Goal: Task Accomplishment & Management: Manage account settings

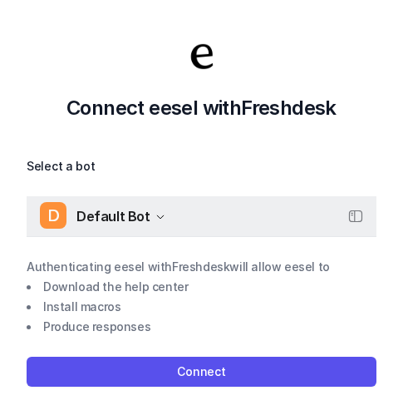
click at [140, 222] on span "Default Bot" at bounding box center [113, 215] width 74 height 23
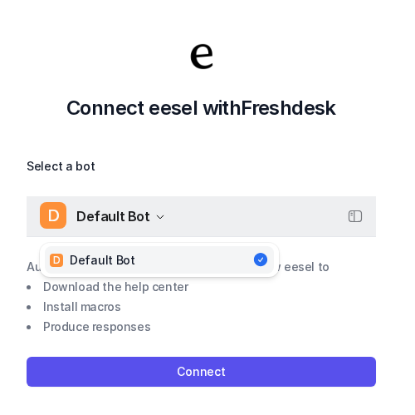
click at [140, 222] on span "Default Bot" at bounding box center [113, 215] width 74 height 23
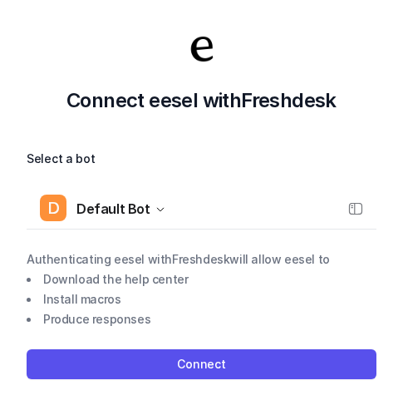
scroll to position [12, 0]
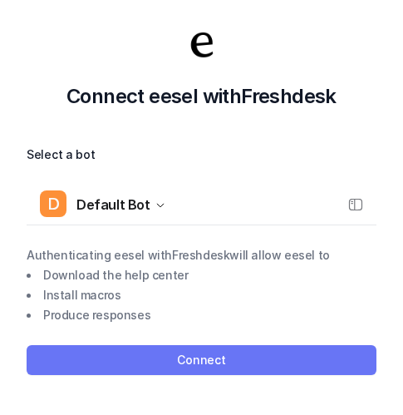
click at [218, 353] on button "Connect" at bounding box center [202, 360] width 350 height 30
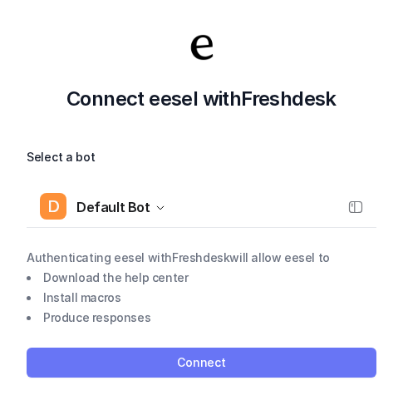
scroll to position [12, 0]
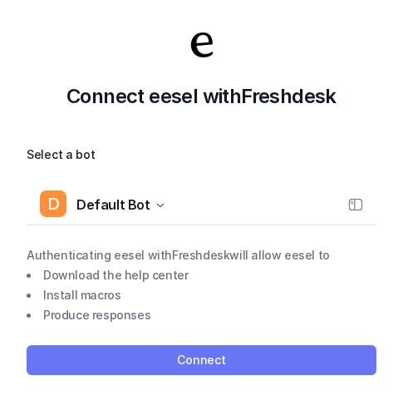
click at [212, 359] on button "Connect" at bounding box center [202, 360] width 350 height 30
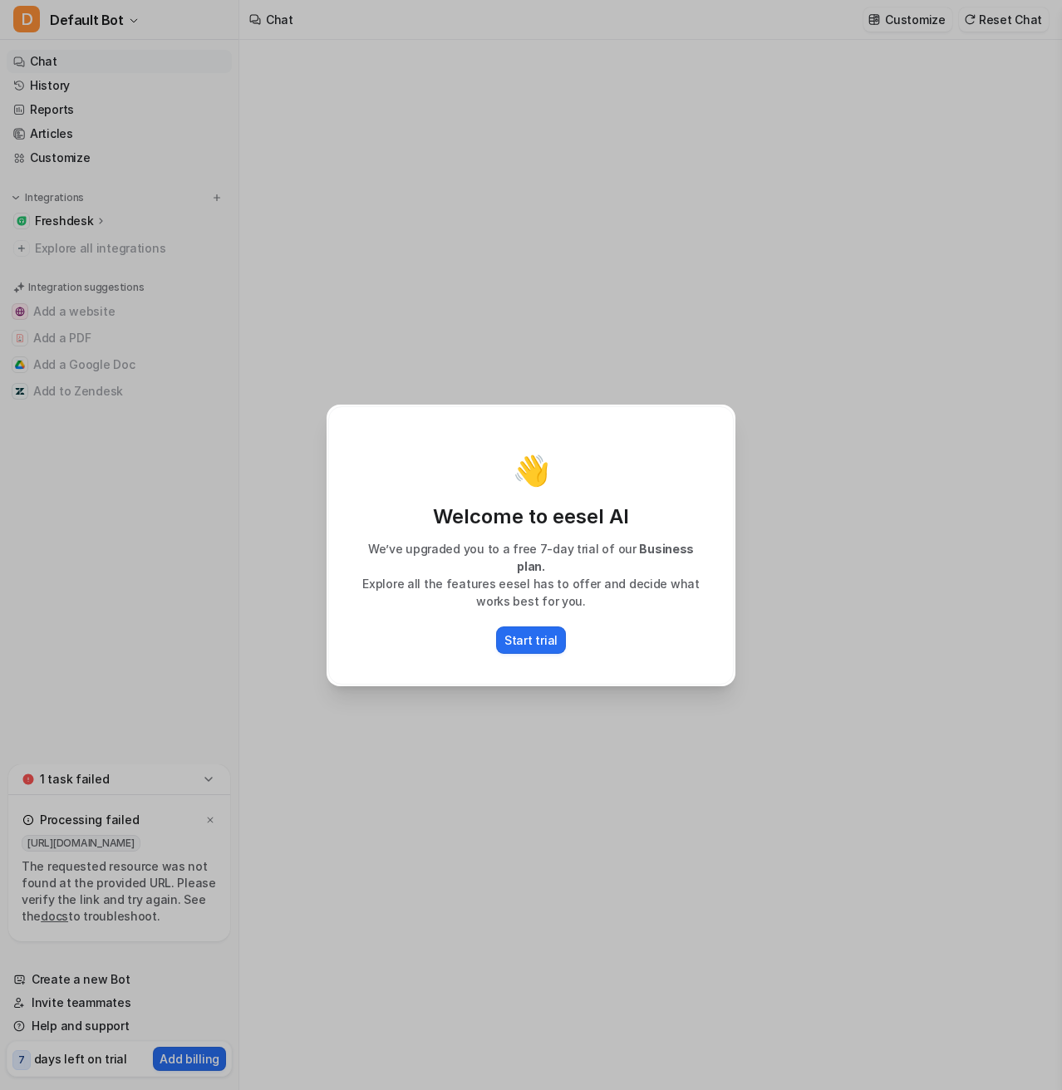
click at [813, 308] on div "👋 Welcome to eesel AI We’ve upgraded you to a free 7-day trial of our Business …" at bounding box center [531, 545] width 1062 height 1090
click at [530, 636] on p "Start trial" at bounding box center [530, 639] width 53 height 17
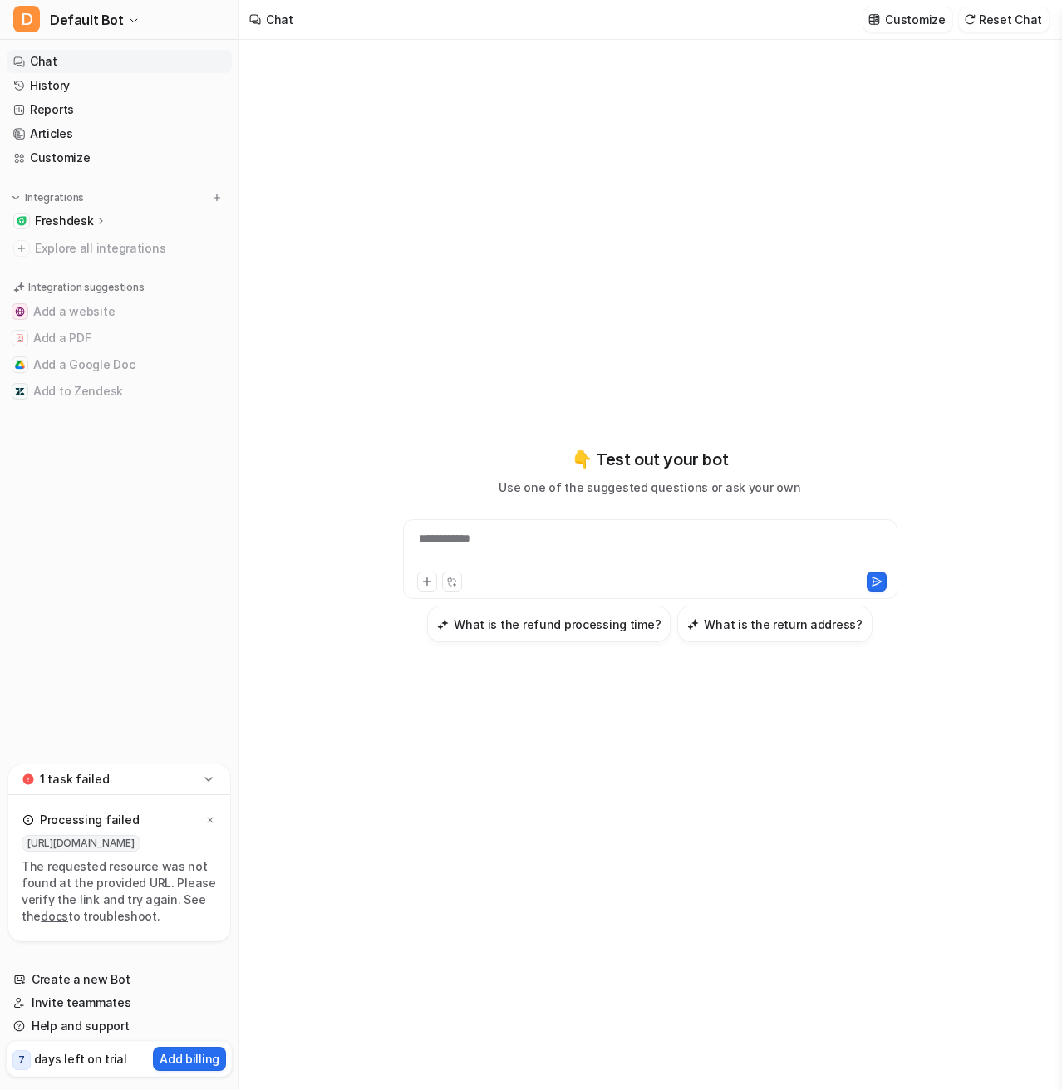
click at [88, 217] on p "Freshdesk" at bounding box center [64, 221] width 58 height 17
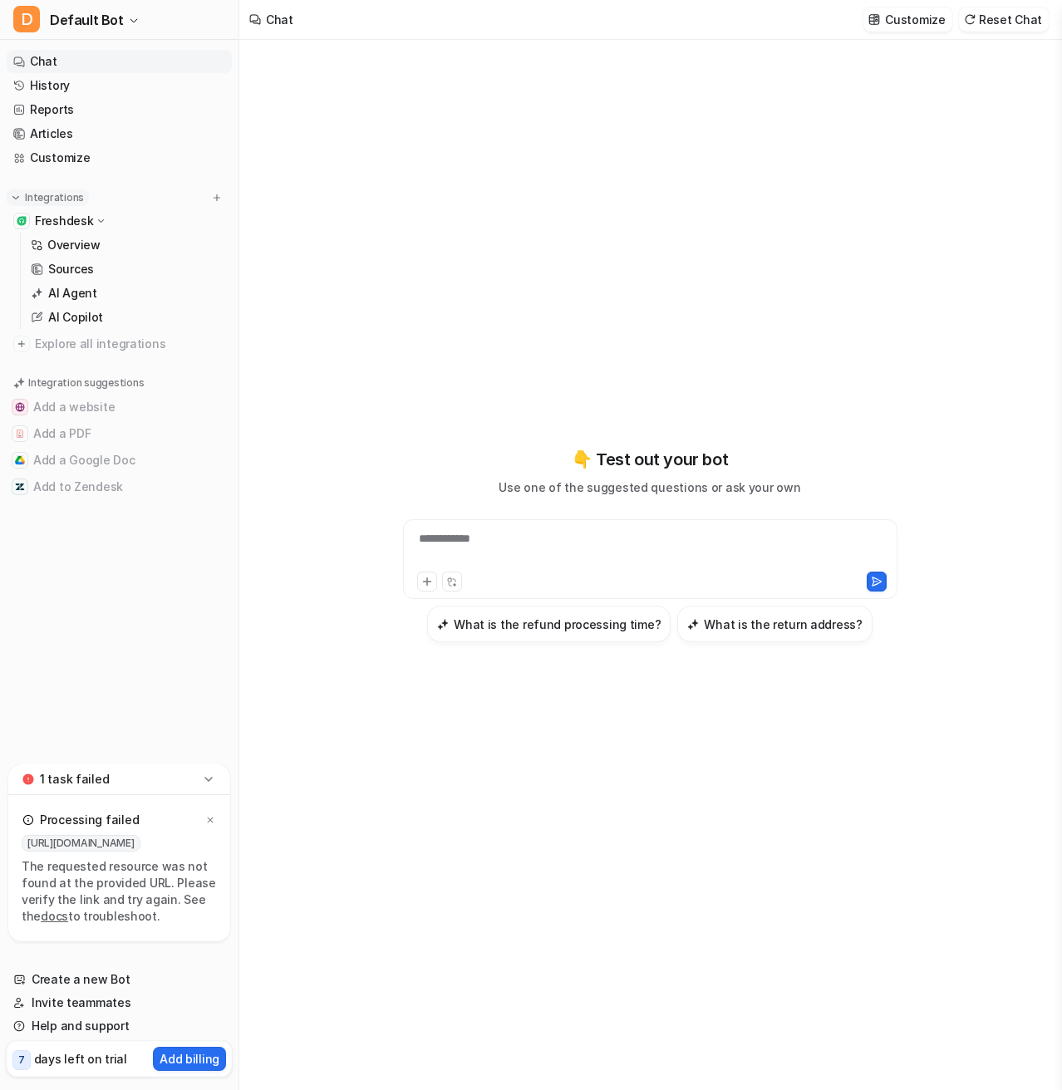
click at [67, 203] on p "Integrations" at bounding box center [54, 197] width 59 height 13
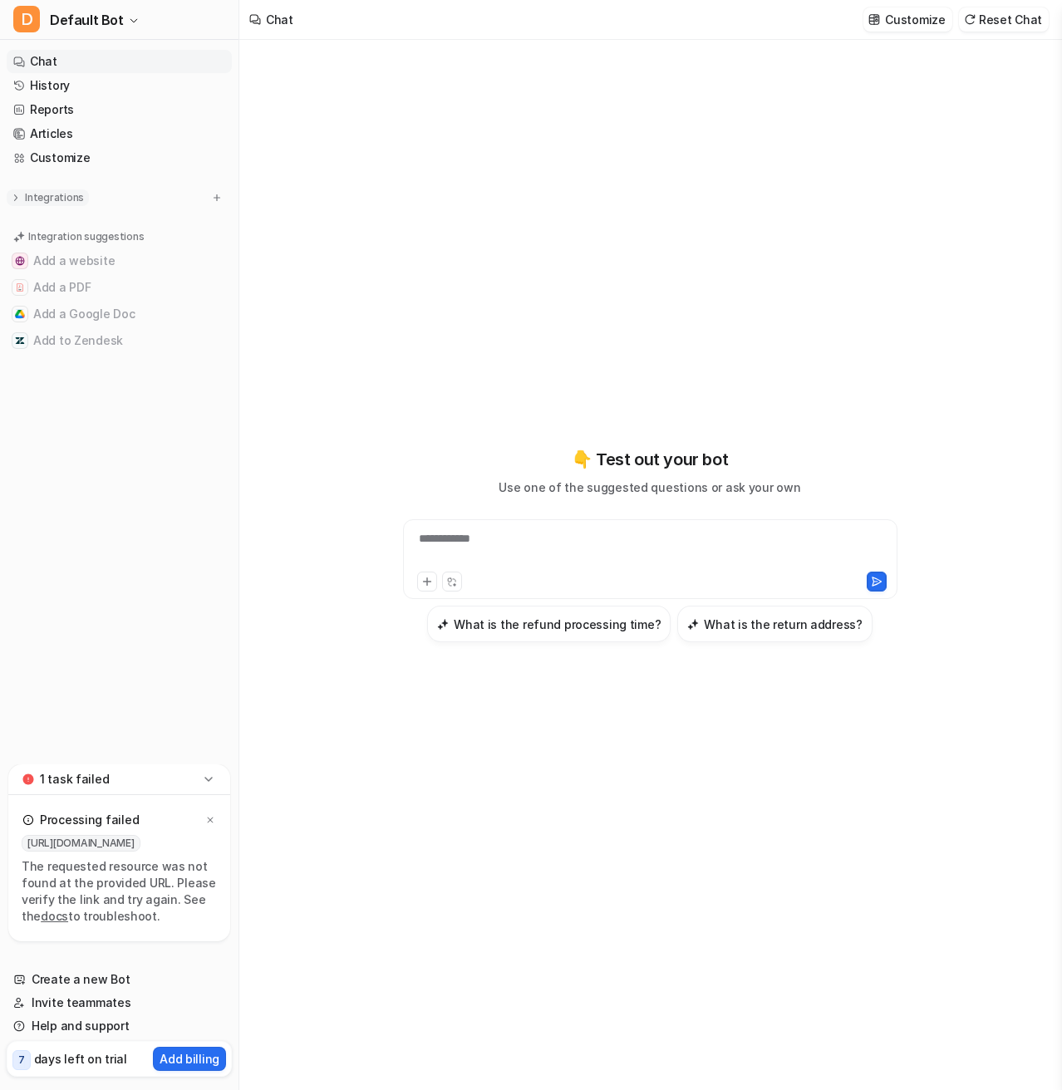
click at [65, 203] on p "Integrations" at bounding box center [54, 197] width 59 height 13
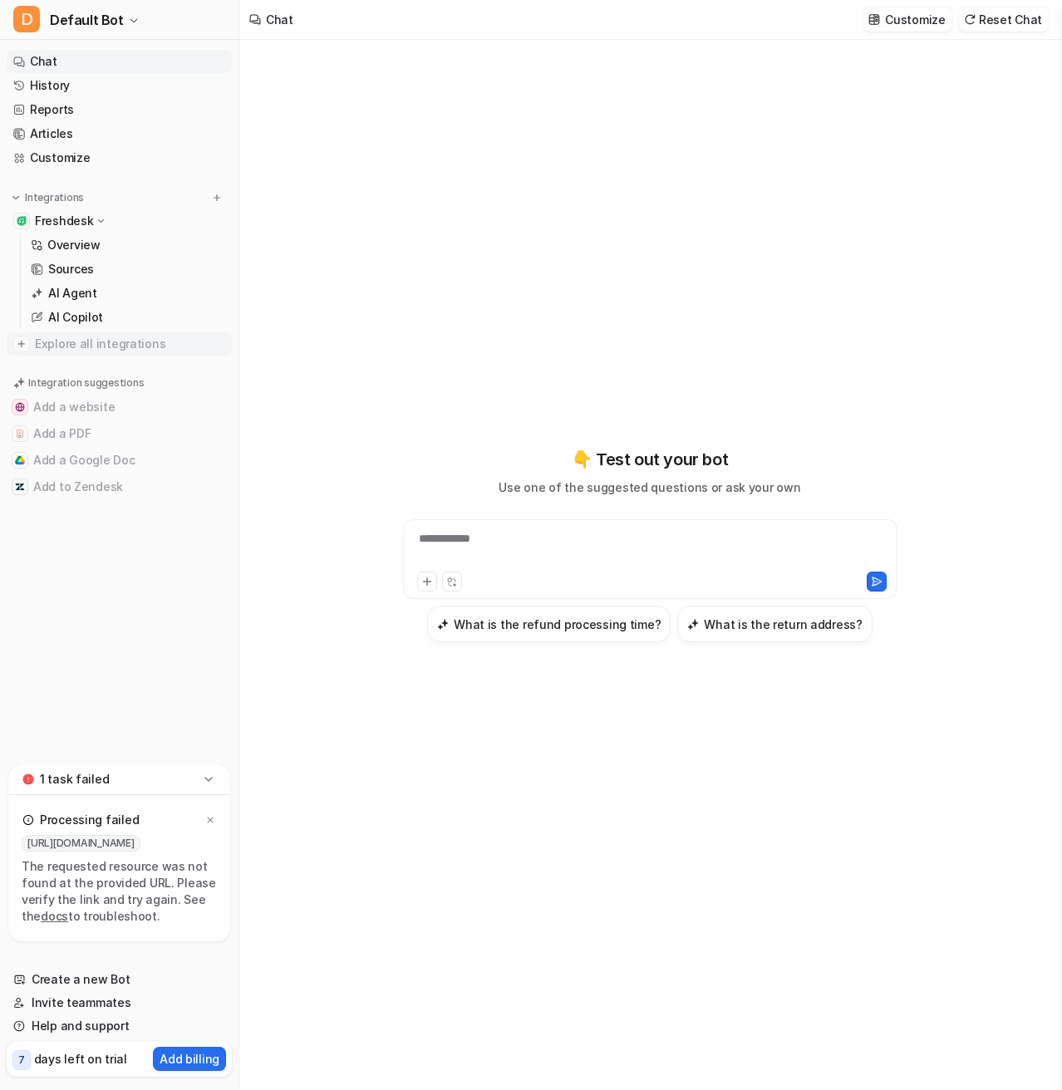
click at [69, 346] on span "Explore all integrations" at bounding box center [130, 344] width 190 height 27
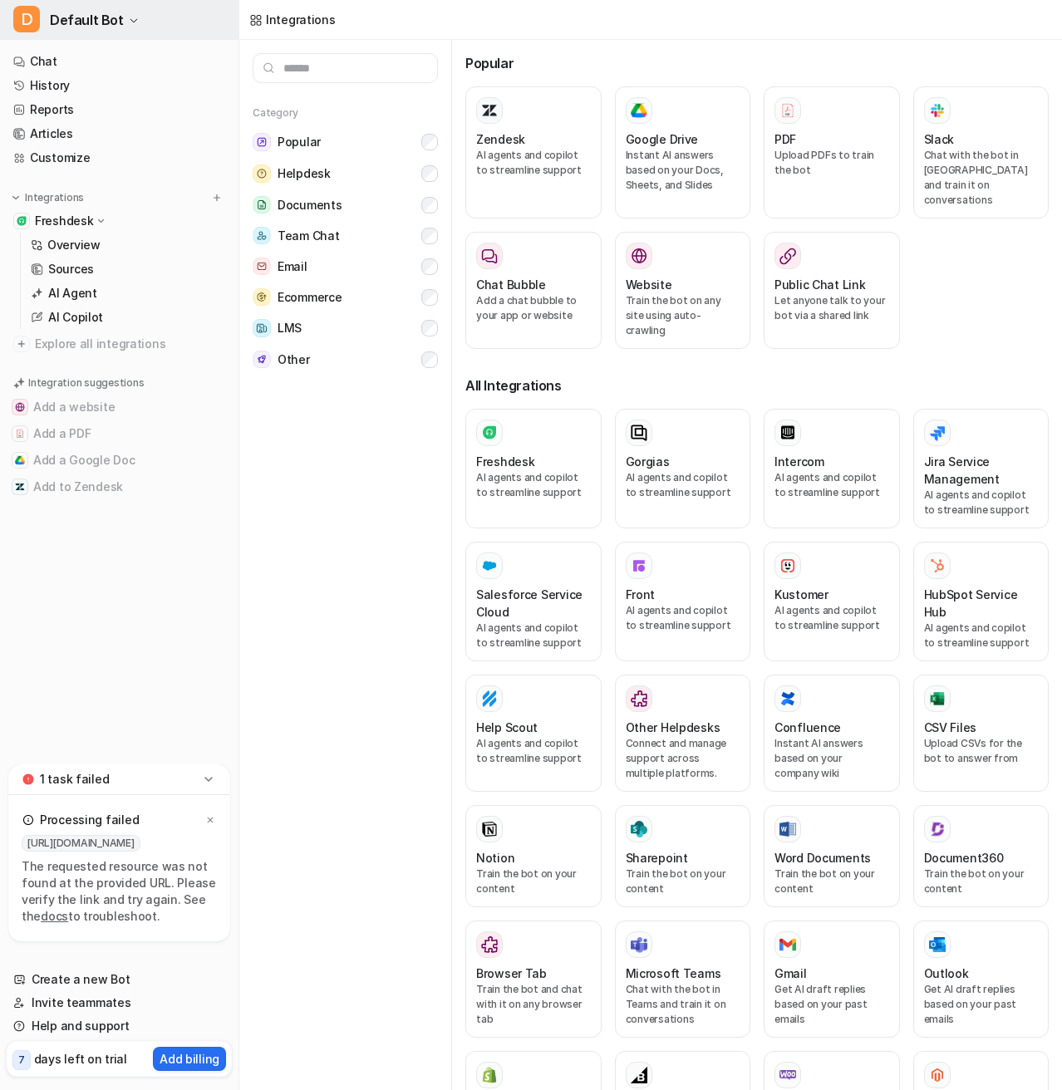
click at [126, 15] on button "D Default Bot" at bounding box center [119, 20] width 238 height 40
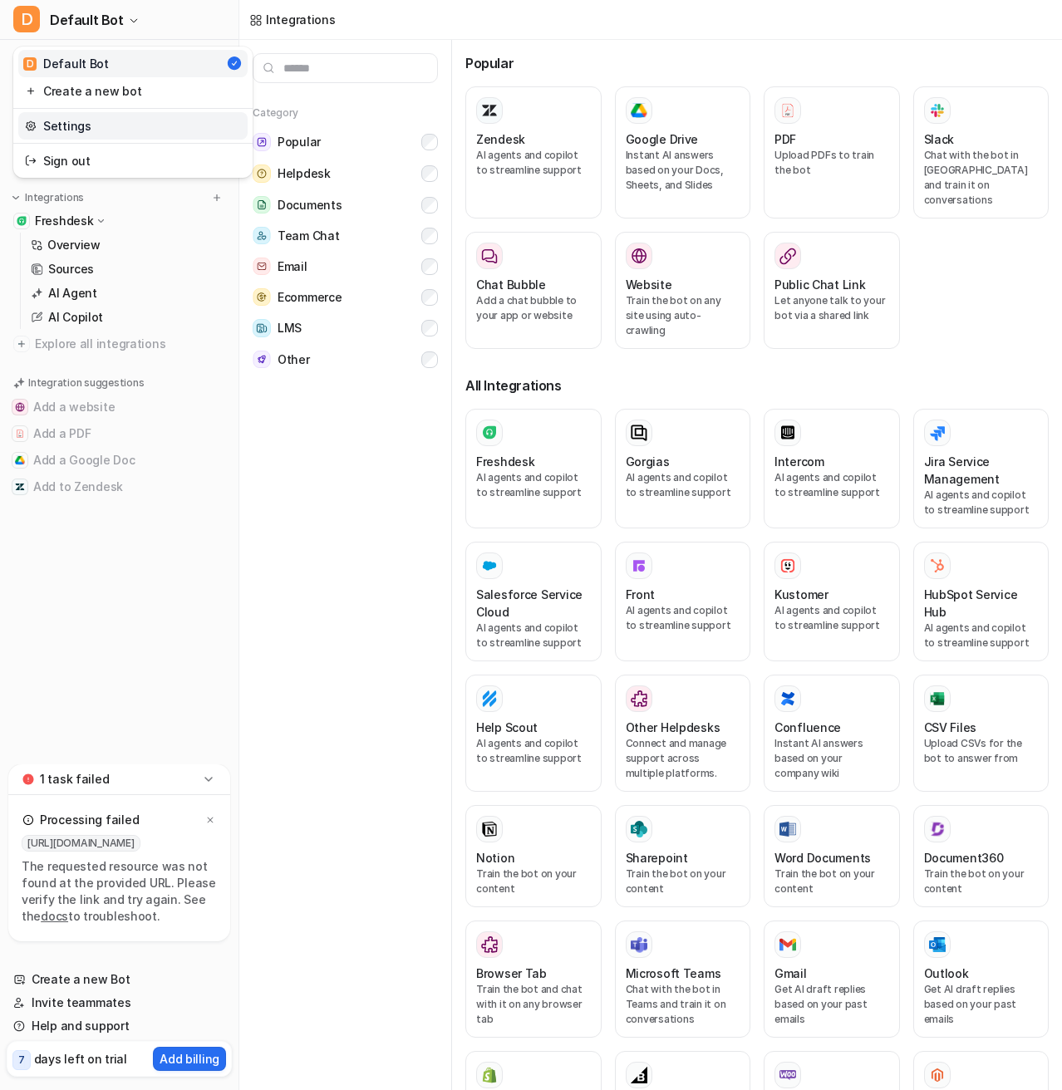
click at [72, 130] on link "Settings" at bounding box center [132, 125] width 229 height 27
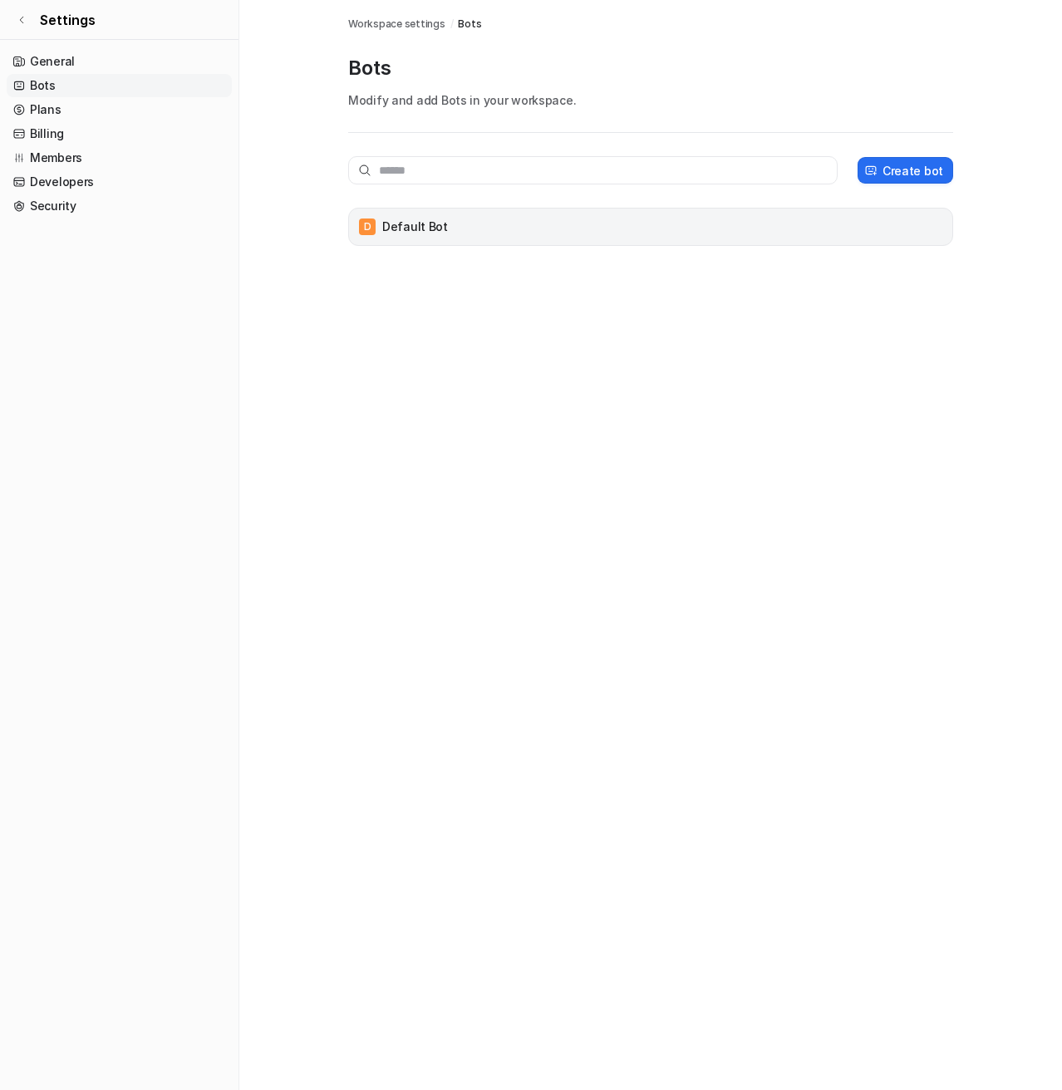
click at [441, 233] on p "Default Bot" at bounding box center [415, 227] width 66 height 17
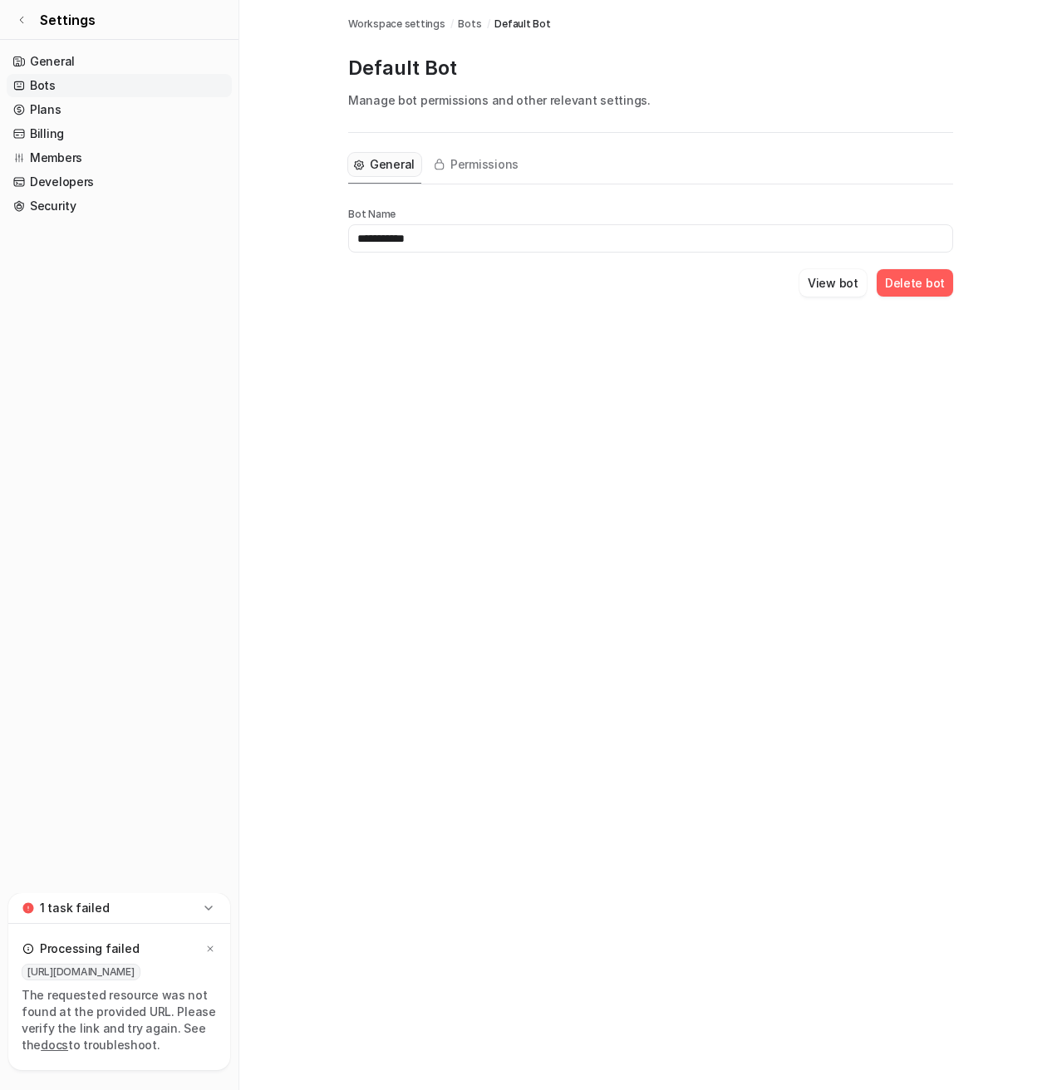
click at [924, 285] on button "Delete bot" at bounding box center [915, 282] width 76 height 27
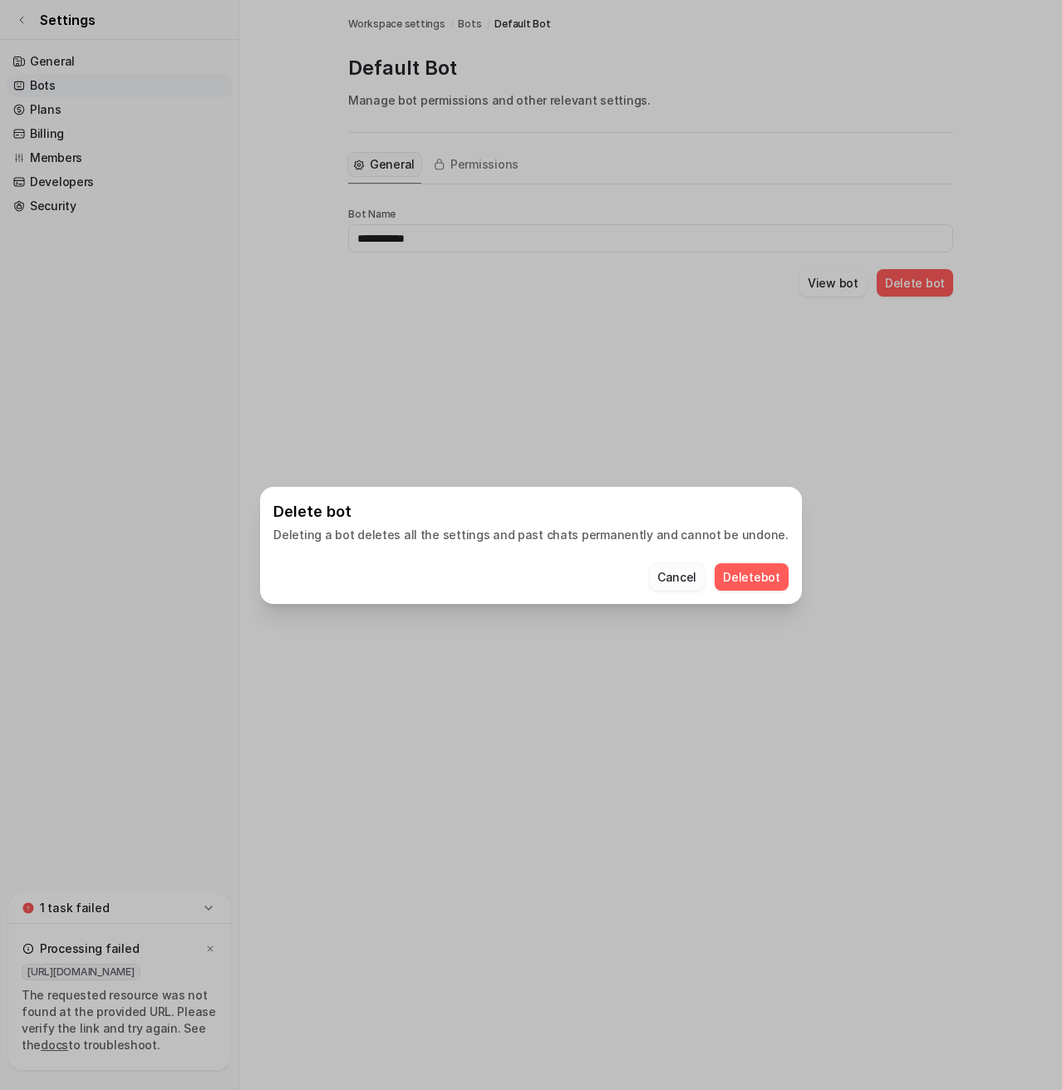
click at [666, 583] on button "Cancel" at bounding box center [677, 576] width 56 height 27
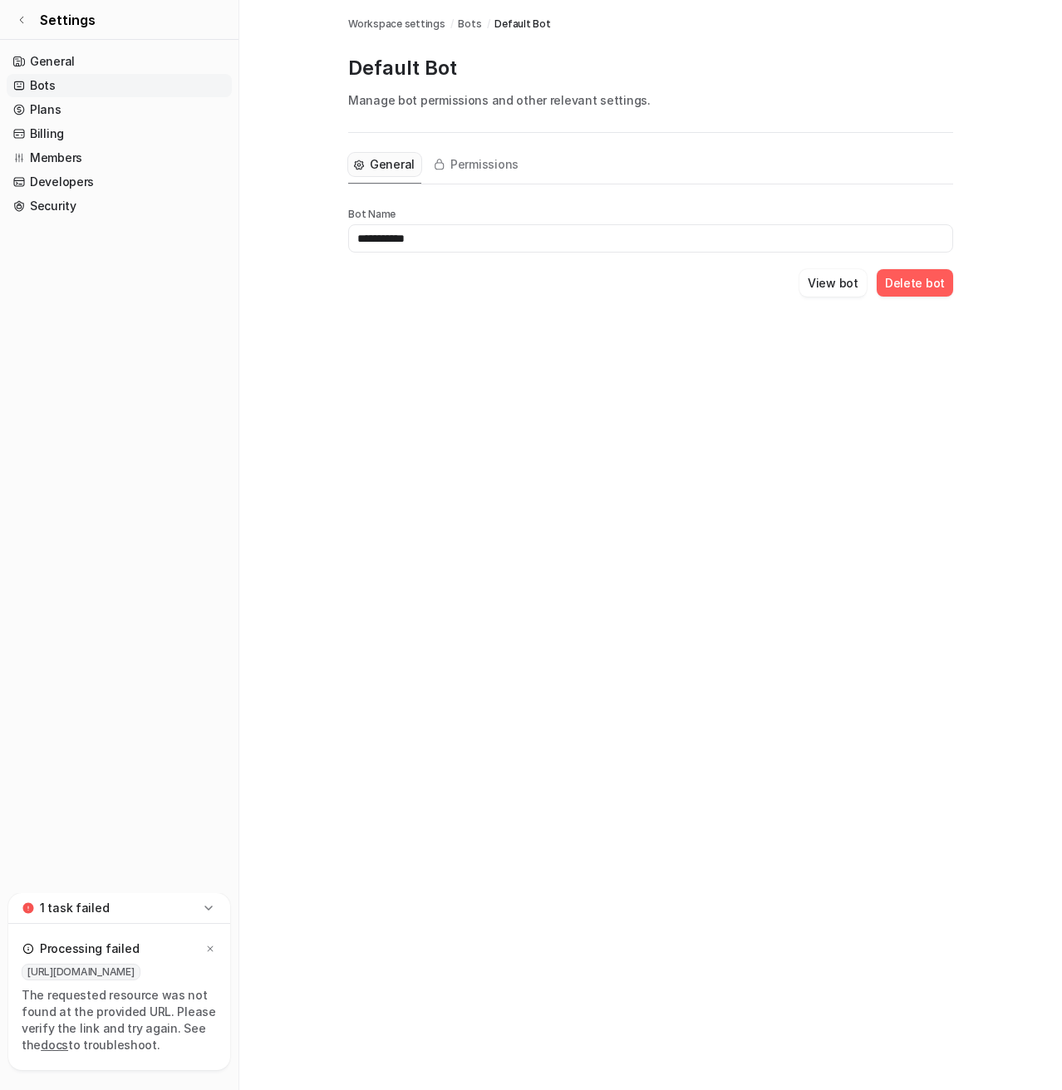
click at [208, 908] on icon at bounding box center [207, 908] width 7 height 4
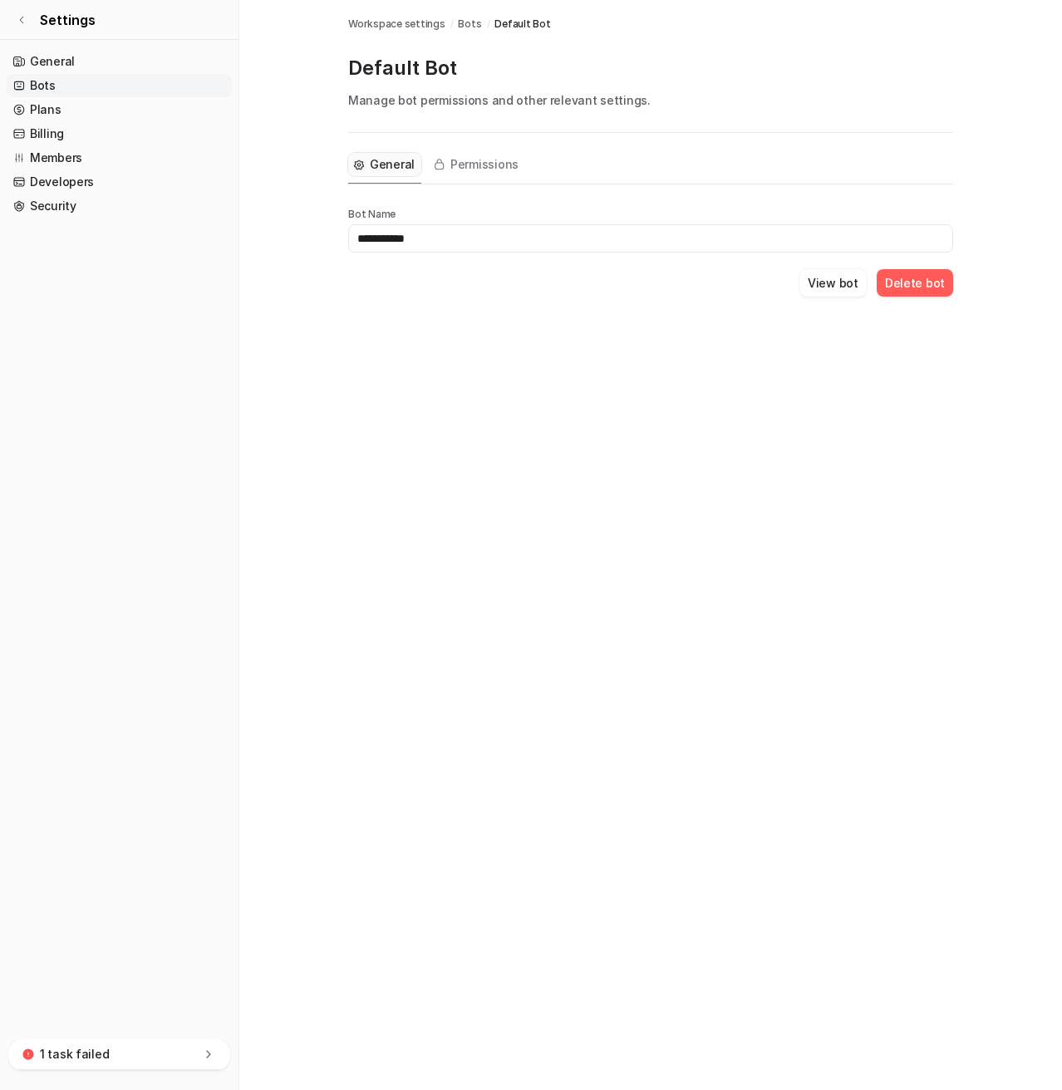
click at [204, 1056] on icon at bounding box center [208, 1054] width 17 height 17
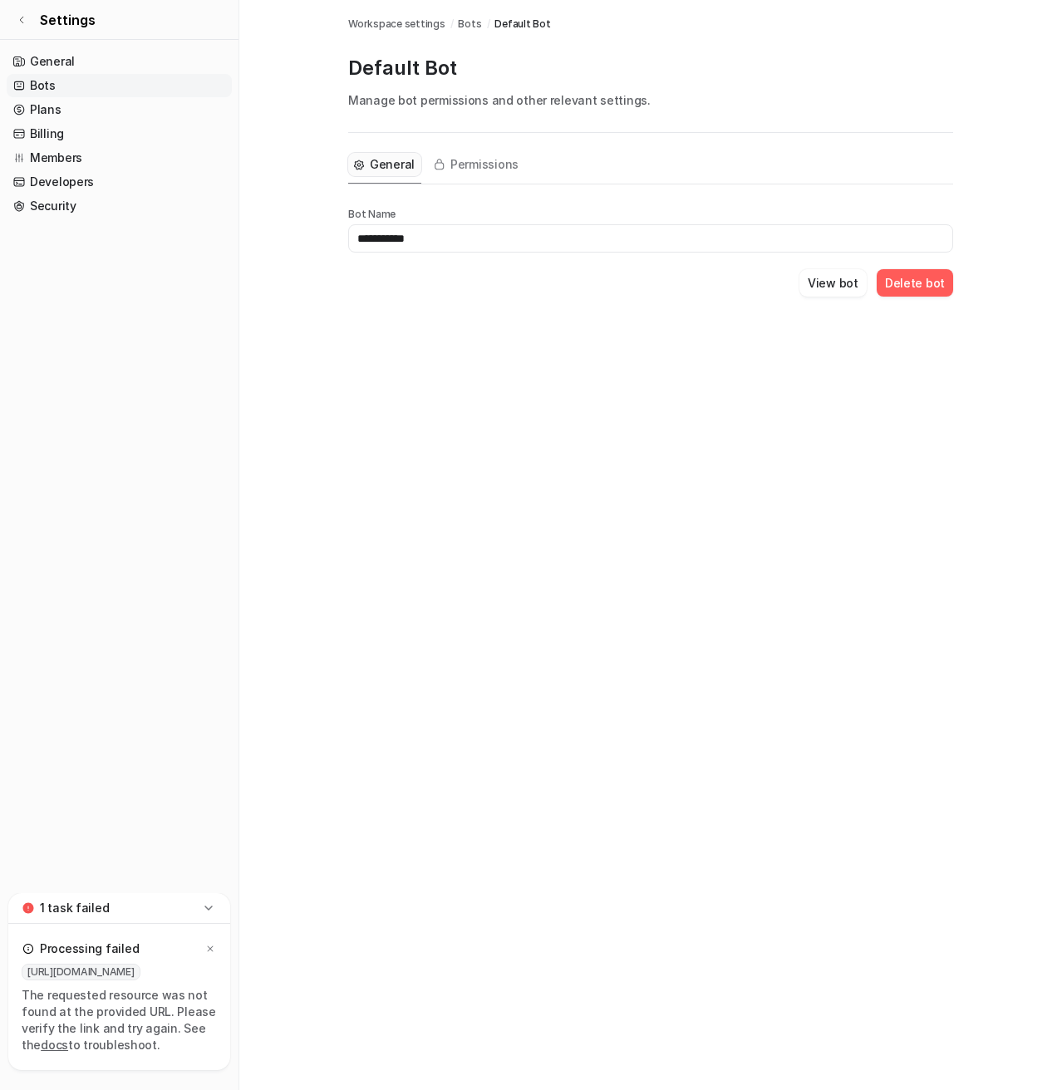
click at [114, 687] on nav "General Bots Plans Billing Members Developers Security" at bounding box center [119, 468] width 238 height 850
click at [55, 53] on link "General" at bounding box center [119, 61] width 225 height 23
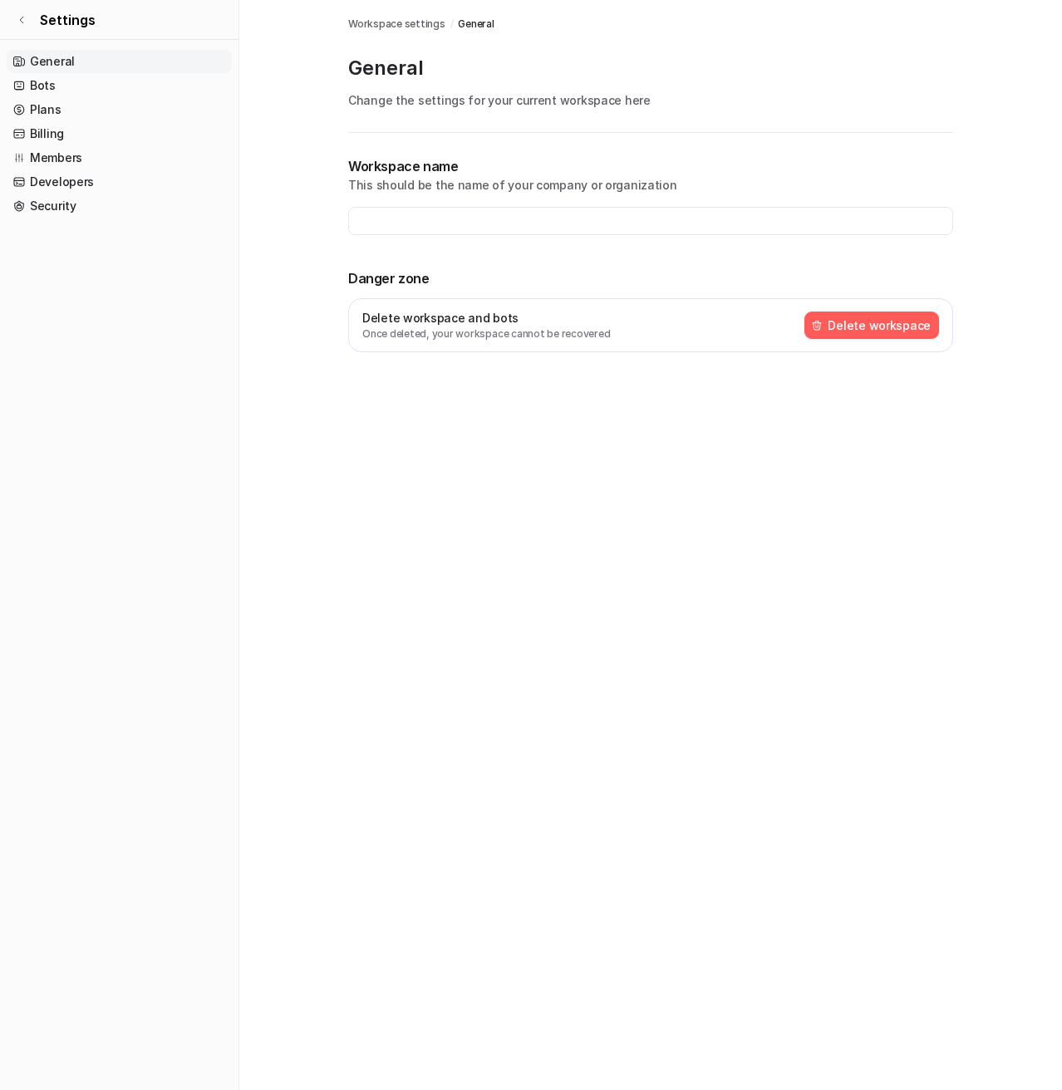
type input "**********"
click at [861, 326] on button "Delete workspace" at bounding box center [871, 325] width 135 height 27
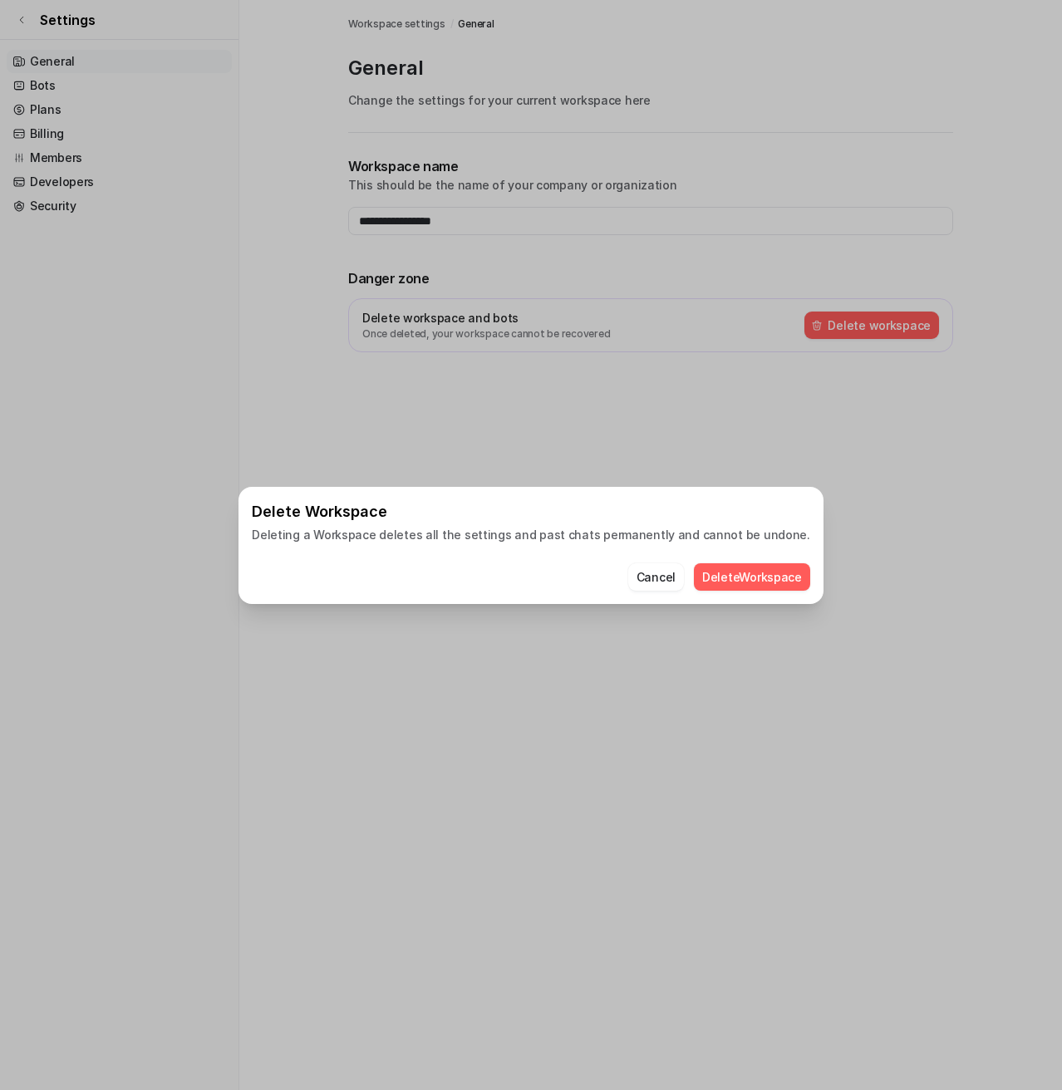
click at [732, 572] on button "Delete Workspace" at bounding box center [752, 576] width 116 height 27
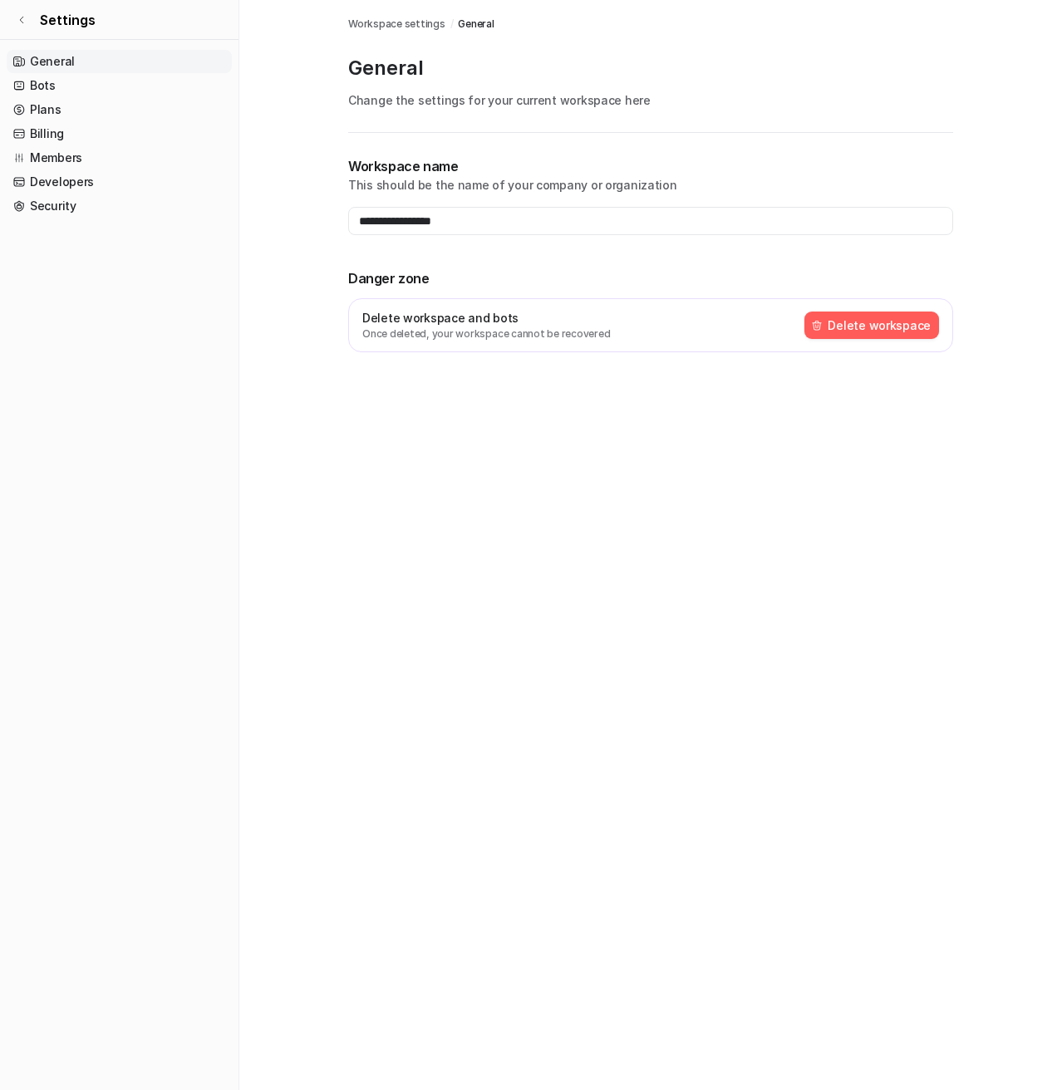
click at [873, 320] on button "Delete workspace" at bounding box center [871, 325] width 135 height 27
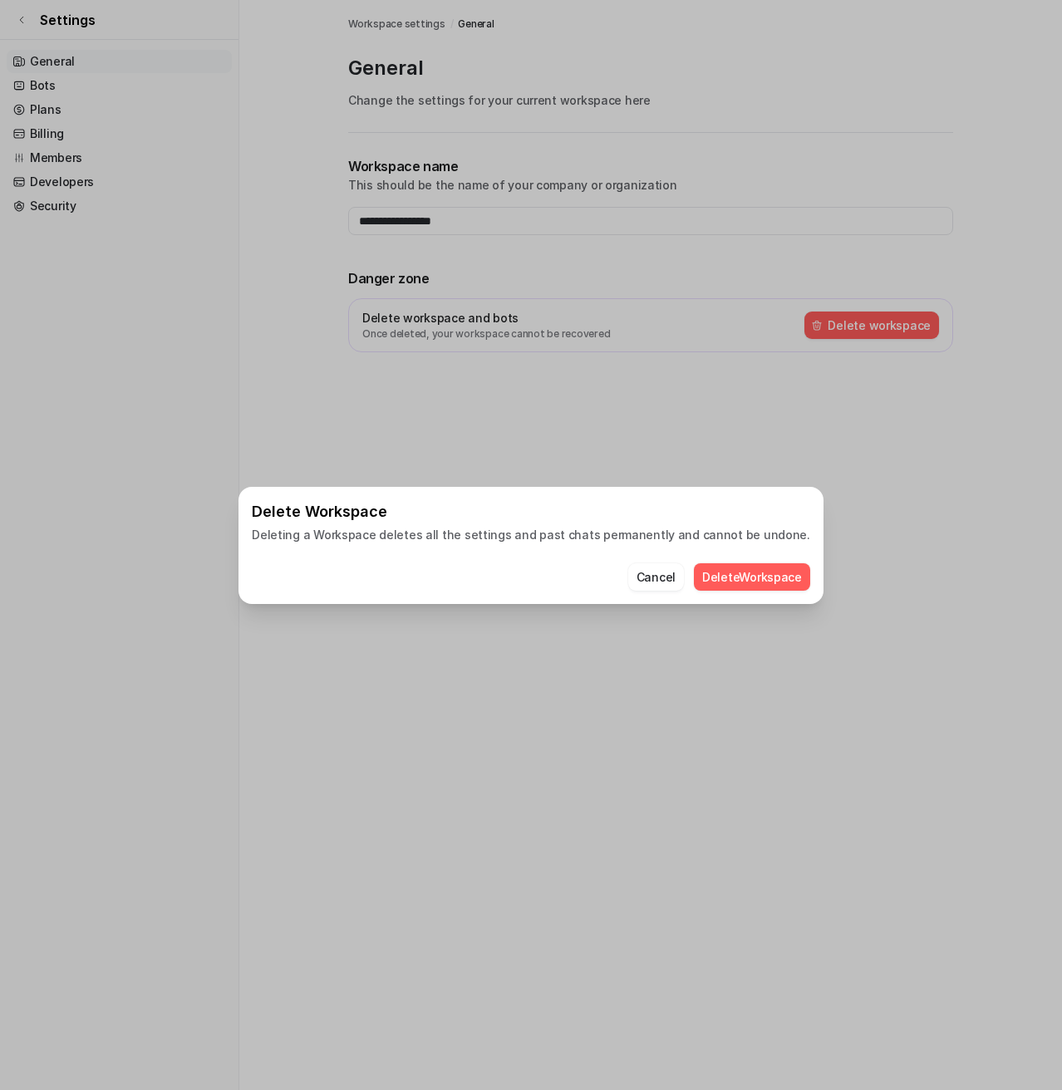
click at [715, 584] on button "Delete Workspace" at bounding box center [752, 576] width 116 height 27
click at [616, 467] on div "Delete Workspace Deleting a Workspace deletes all the settings and past chats p…" at bounding box center [530, 545] width 611 height 1090
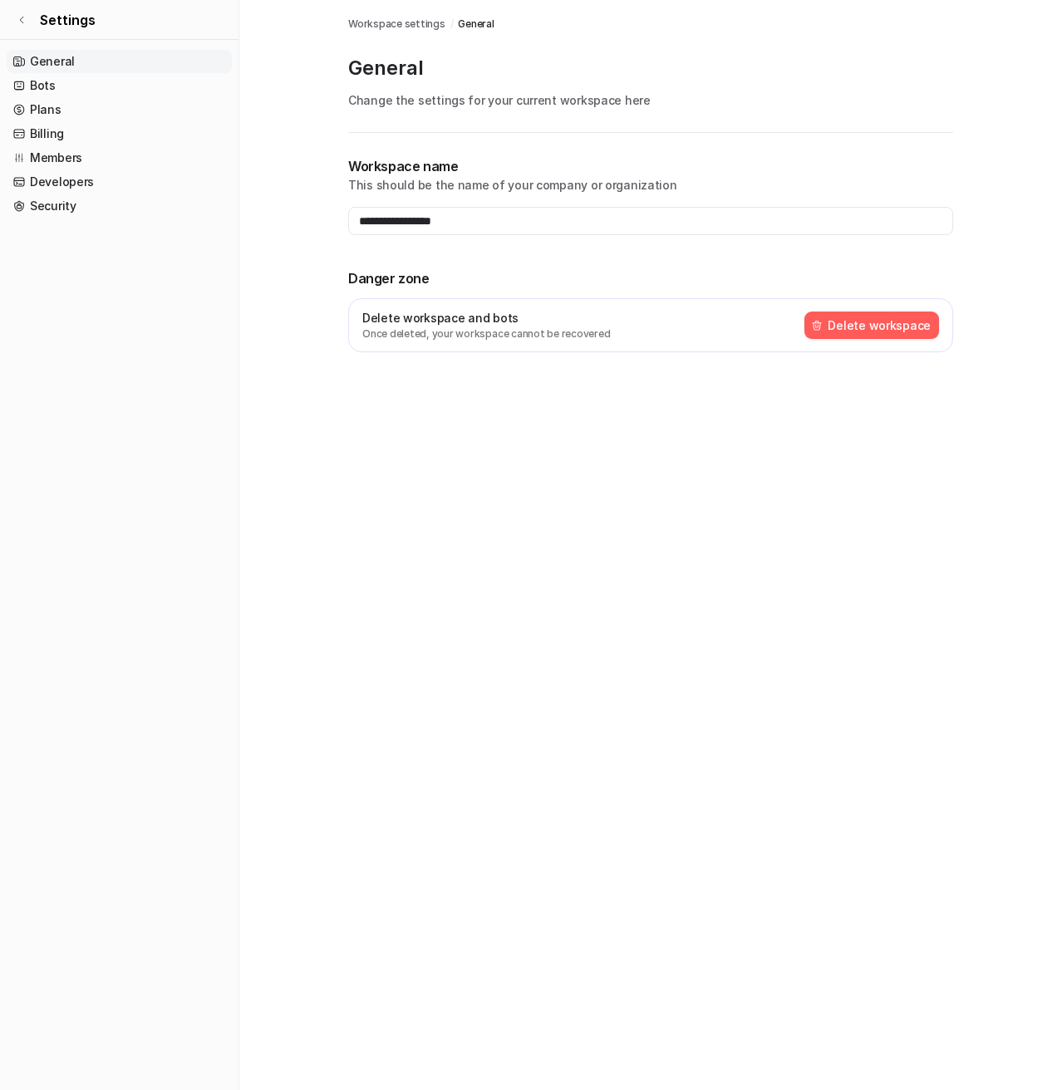
click at [66, 67] on link "General" at bounding box center [119, 61] width 225 height 23
click at [18, 16] on icon at bounding box center [22, 20] width 10 height 10
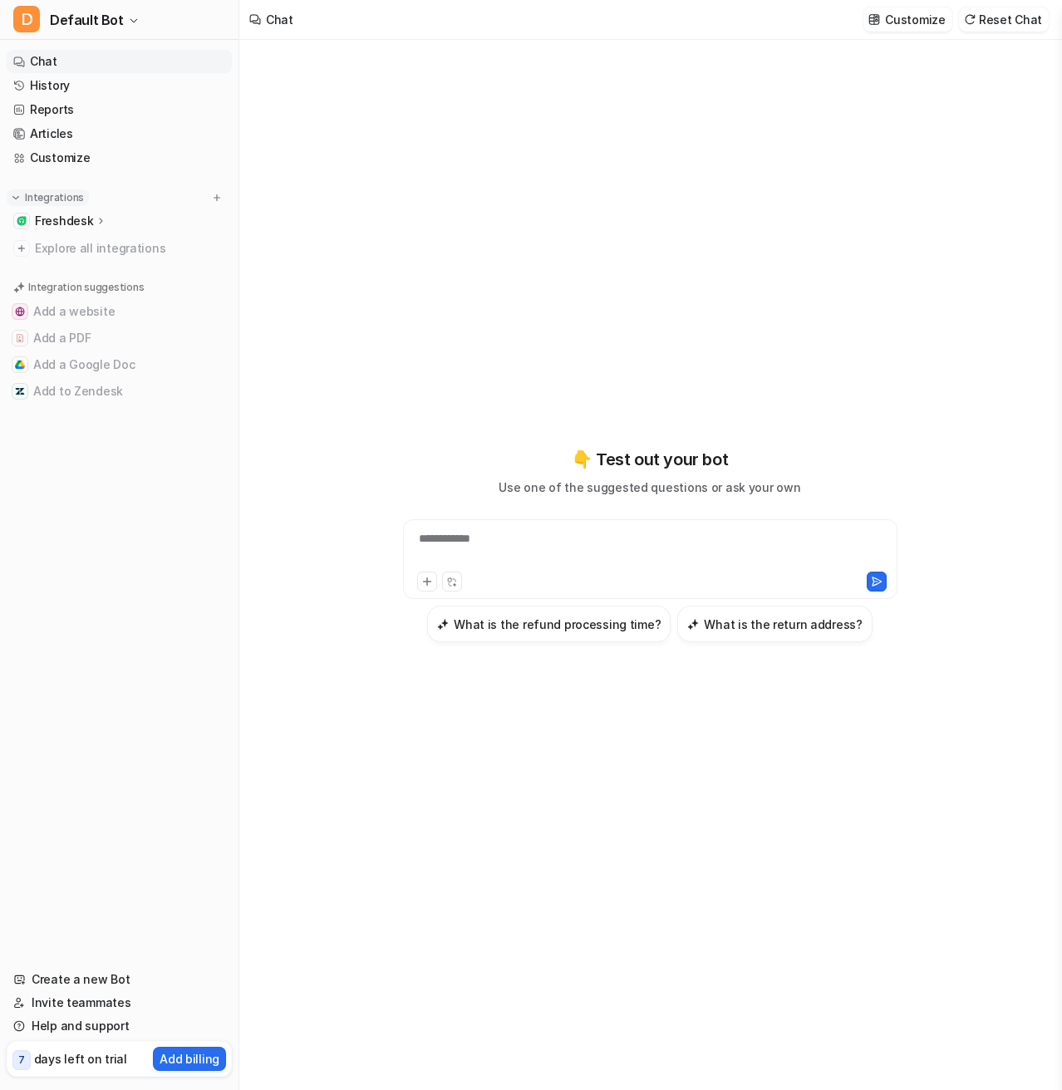
click at [61, 199] on p "Integrations" at bounding box center [54, 197] width 59 height 13
click at [56, 204] on button "Integrations" at bounding box center [48, 197] width 82 height 17
click at [69, 227] on p "Freshdesk" at bounding box center [64, 221] width 58 height 17
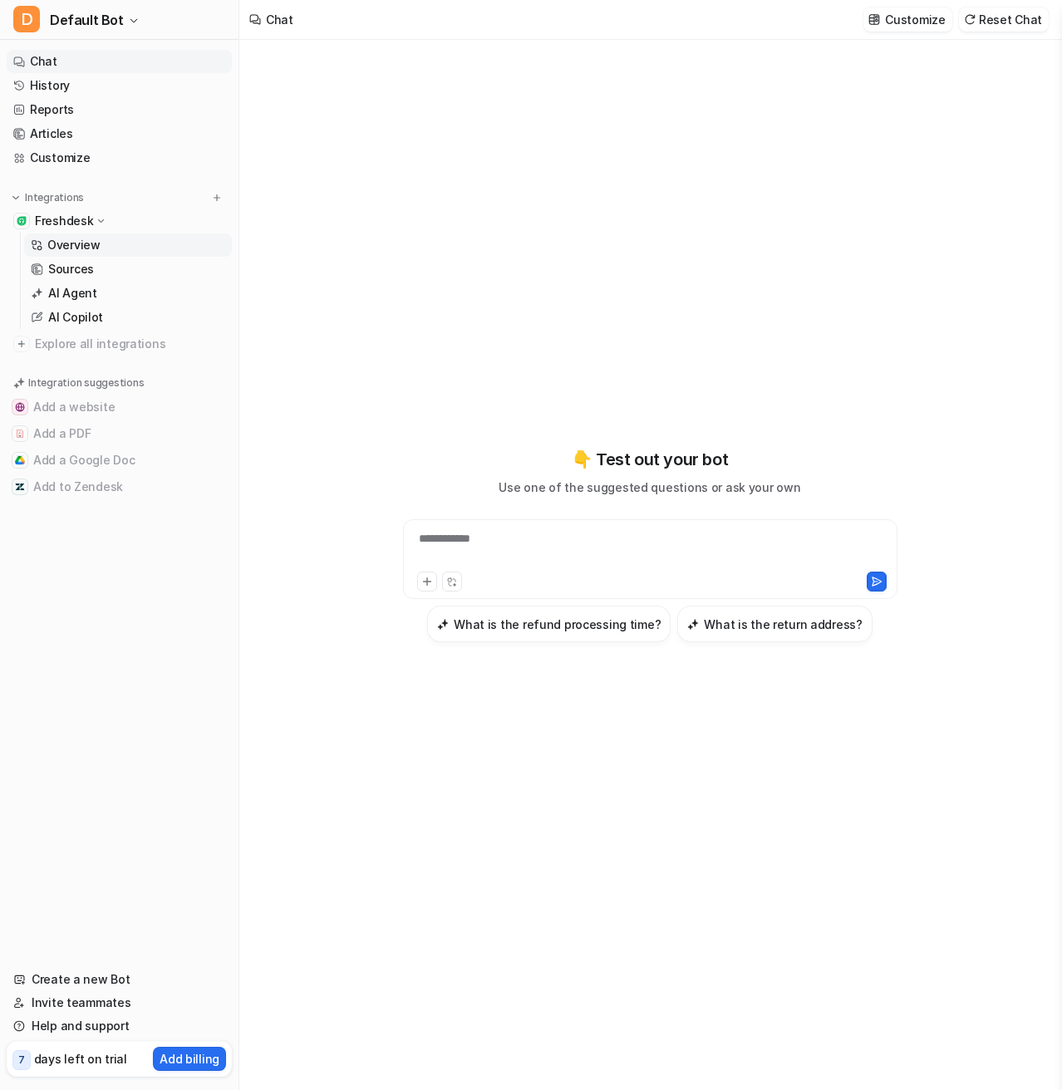
click at [86, 248] on p "Overview" at bounding box center [73, 245] width 53 height 17
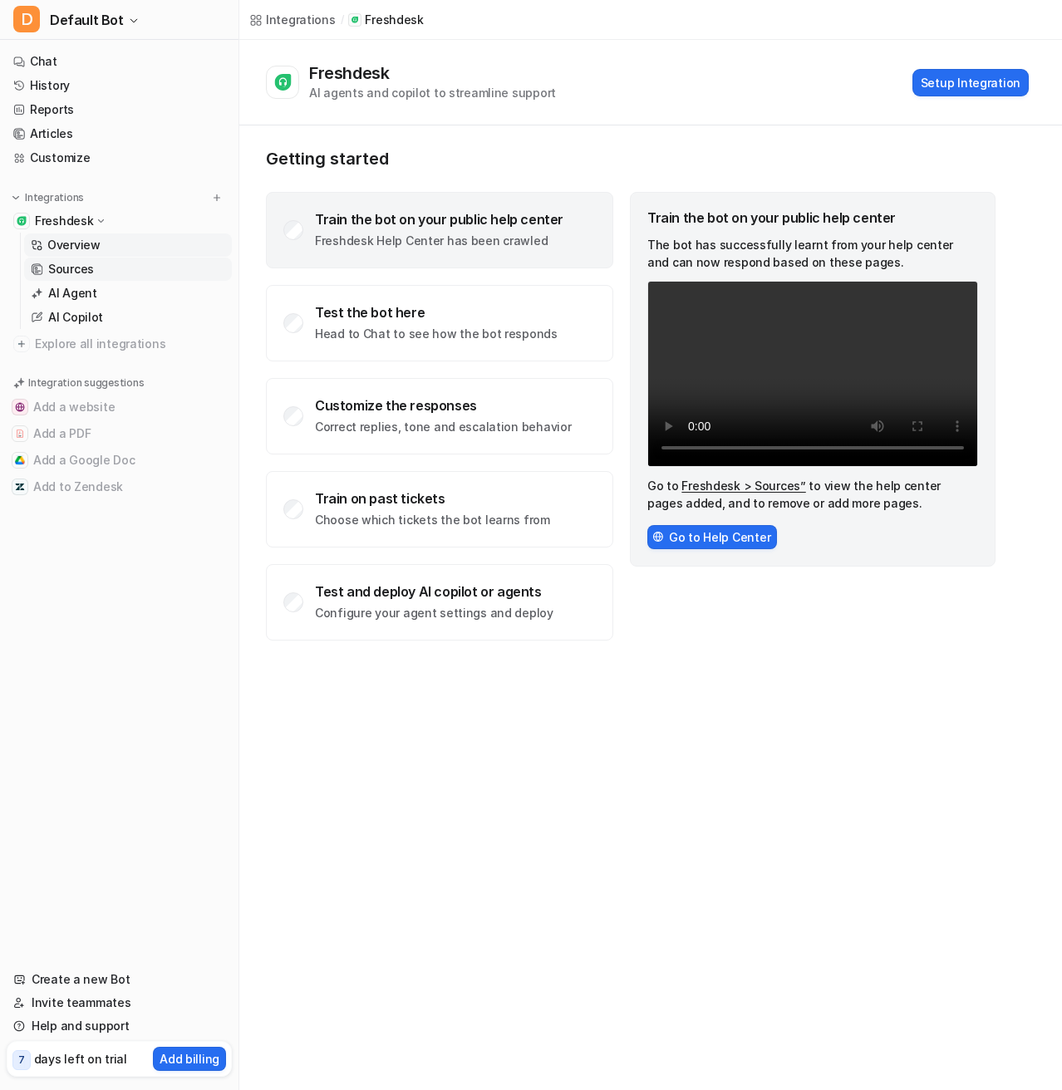
click at [109, 272] on link "Sources" at bounding box center [128, 269] width 208 height 23
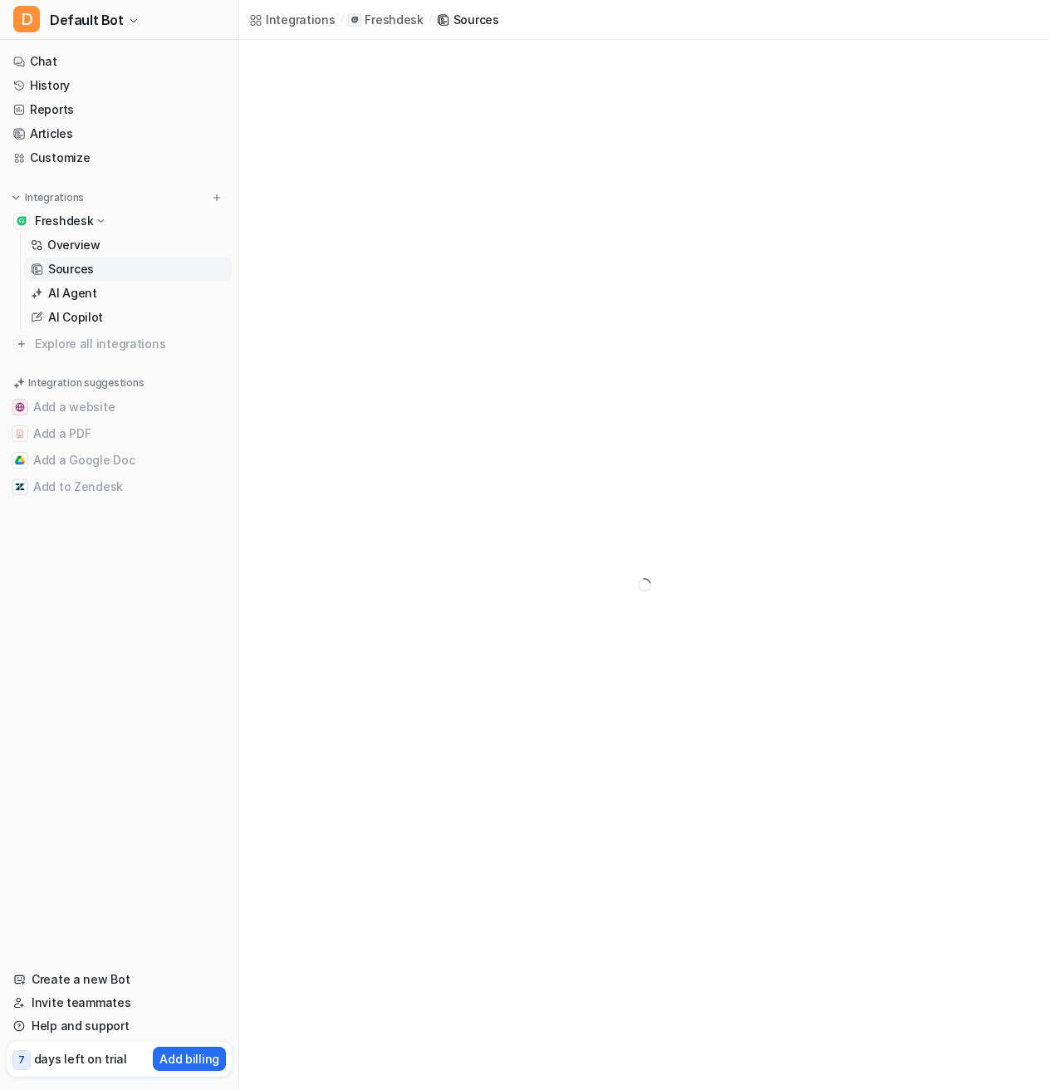
click at [400, 27] on p "Freshdesk" at bounding box center [394, 20] width 58 height 17
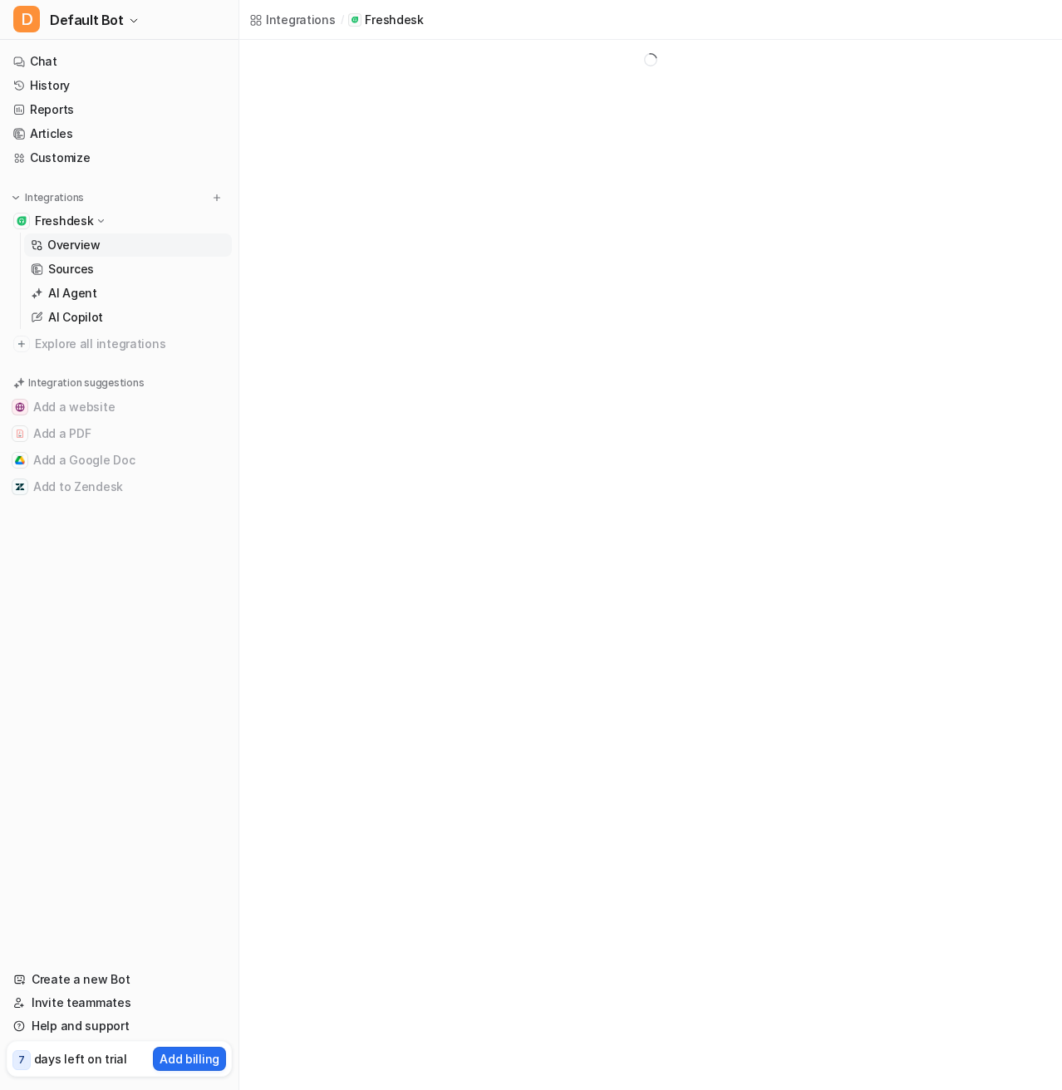
click at [311, 29] on div "Integrations / Freshdesk" at bounding box center [336, 20] width 194 height 40
click at [112, 23] on span "Default Bot" at bounding box center [87, 19] width 74 height 23
click at [66, 164] on link "Sign out" at bounding box center [132, 160] width 229 height 27
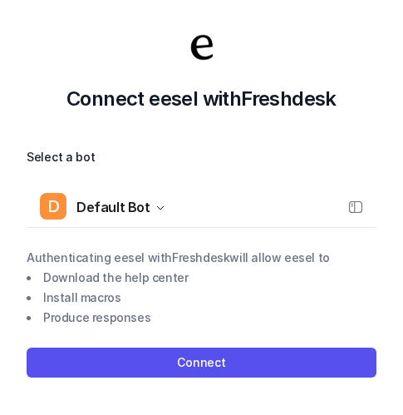
scroll to position [12, 0]
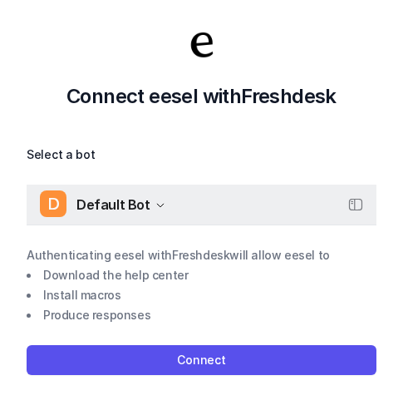
click at [158, 208] on icon "button" at bounding box center [160, 205] width 10 height 10
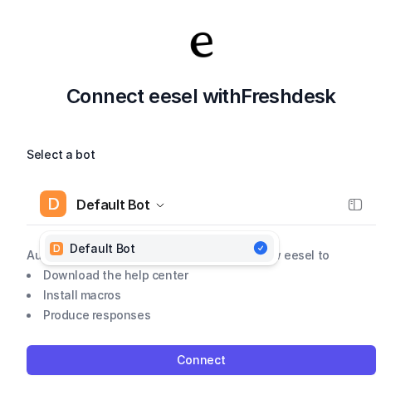
click at [380, 308] on div "Connect eesel with Freshdesk Select a bot D Default Bot D Default Bot Authentic…" at bounding box center [201, 201] width 403 height 426
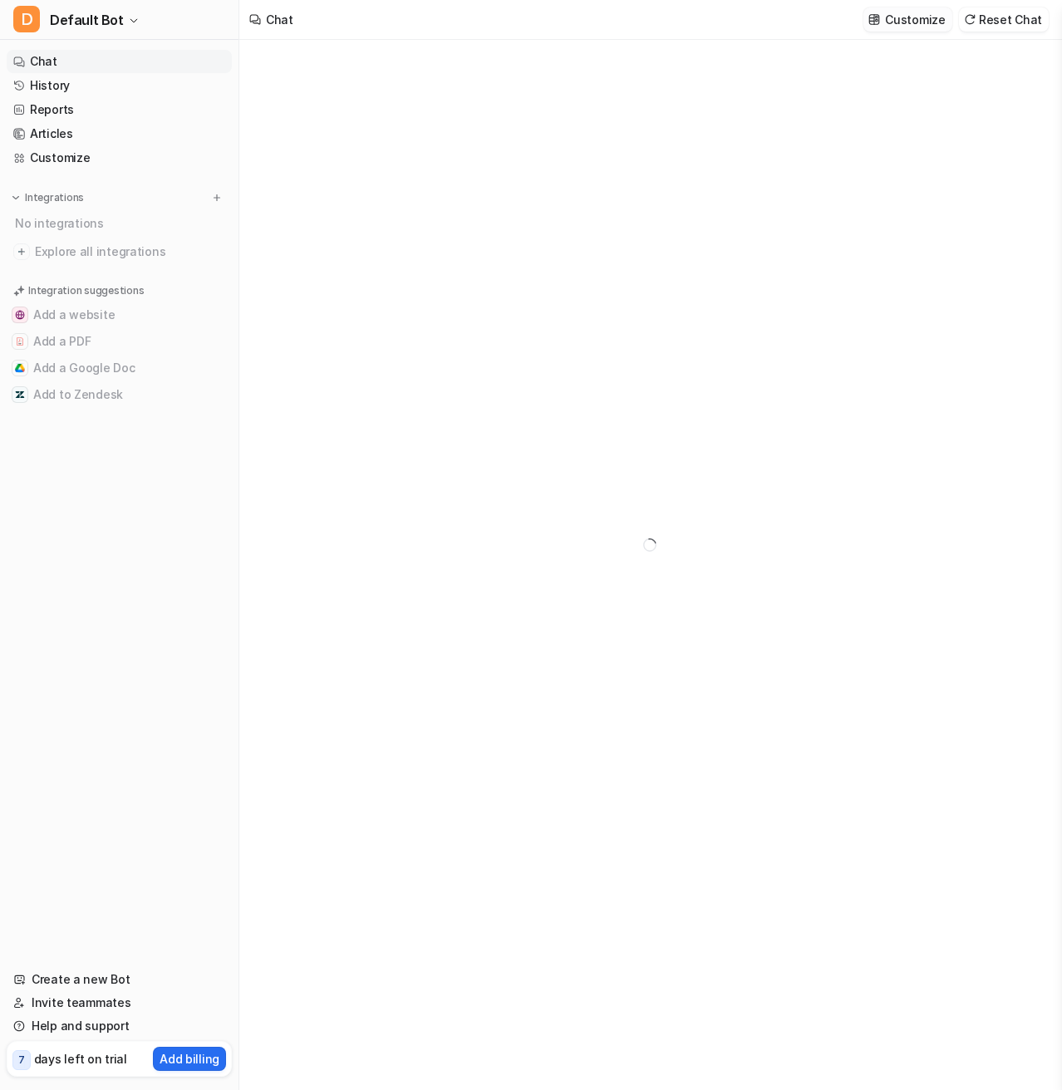
type textarea "**********"
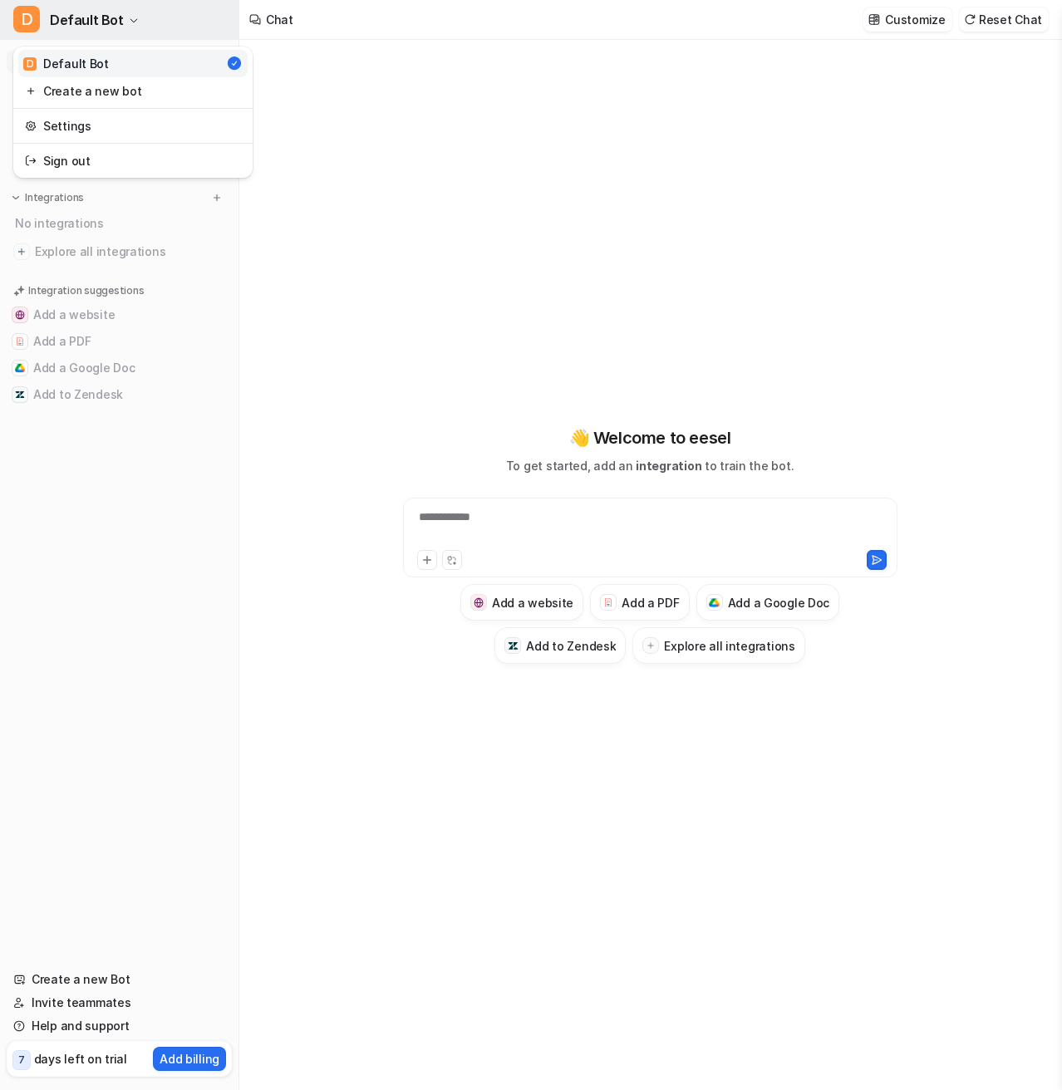
click at [120, 22] on button "D Default Bot" at bounding box center [119, 20] width 238 height 40
click at [76, 127] on link "Settings" at bounding box center [132, 125] width 229 height 27
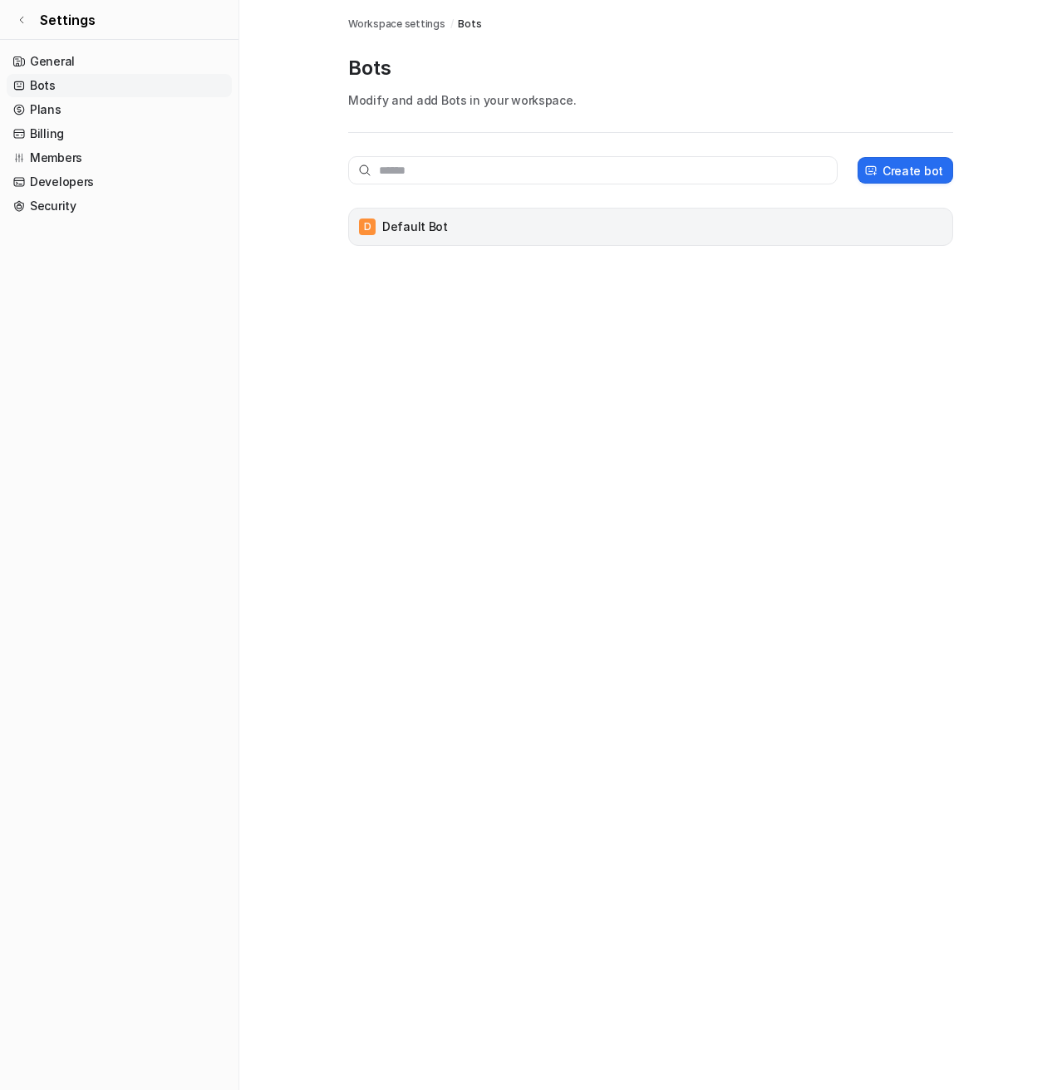
click at [663, 233] on div "D Default Bot" at bounding box center [651, 226] width 590 height 23
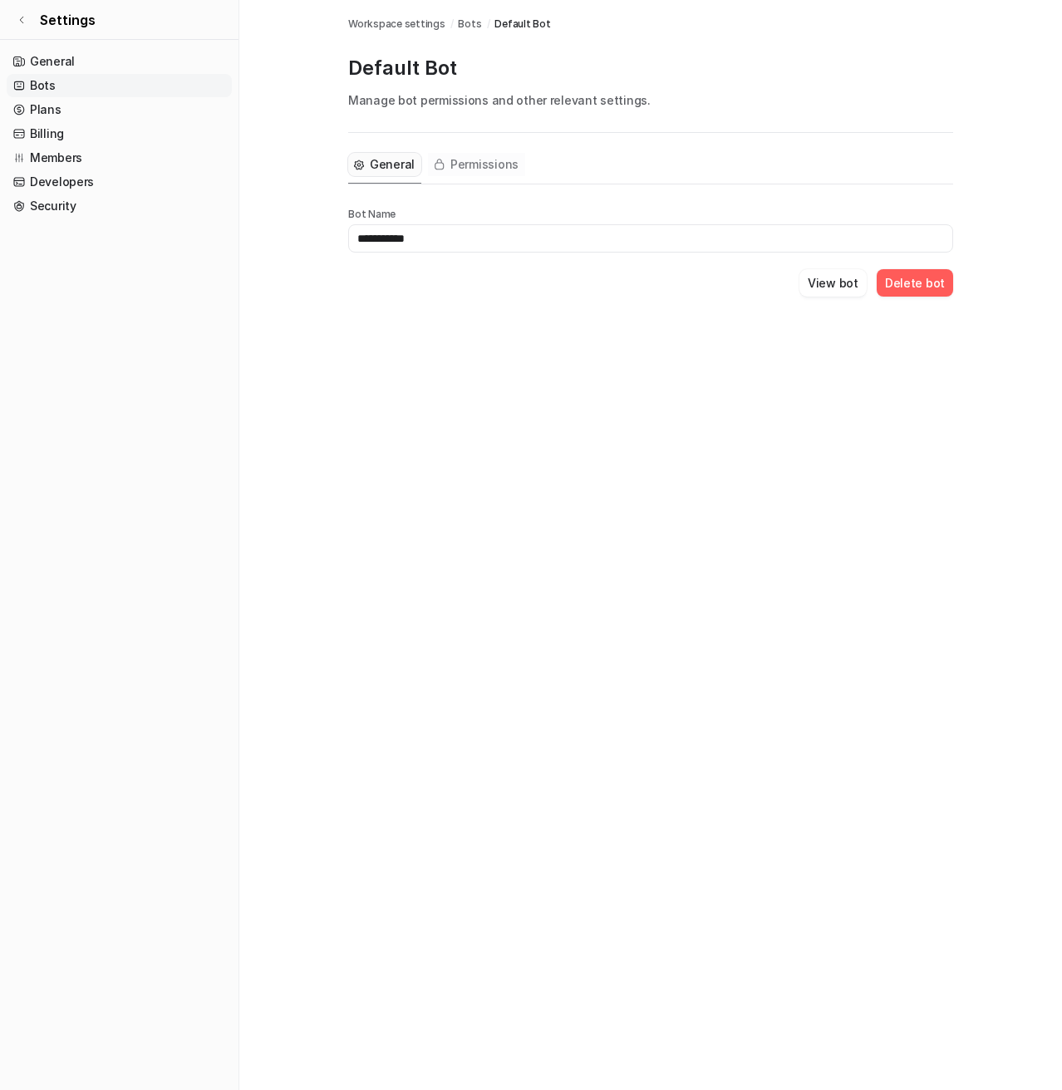
click at [490, 166] on span "Permissions" at bounding box center [484, 164] width 68 height 17
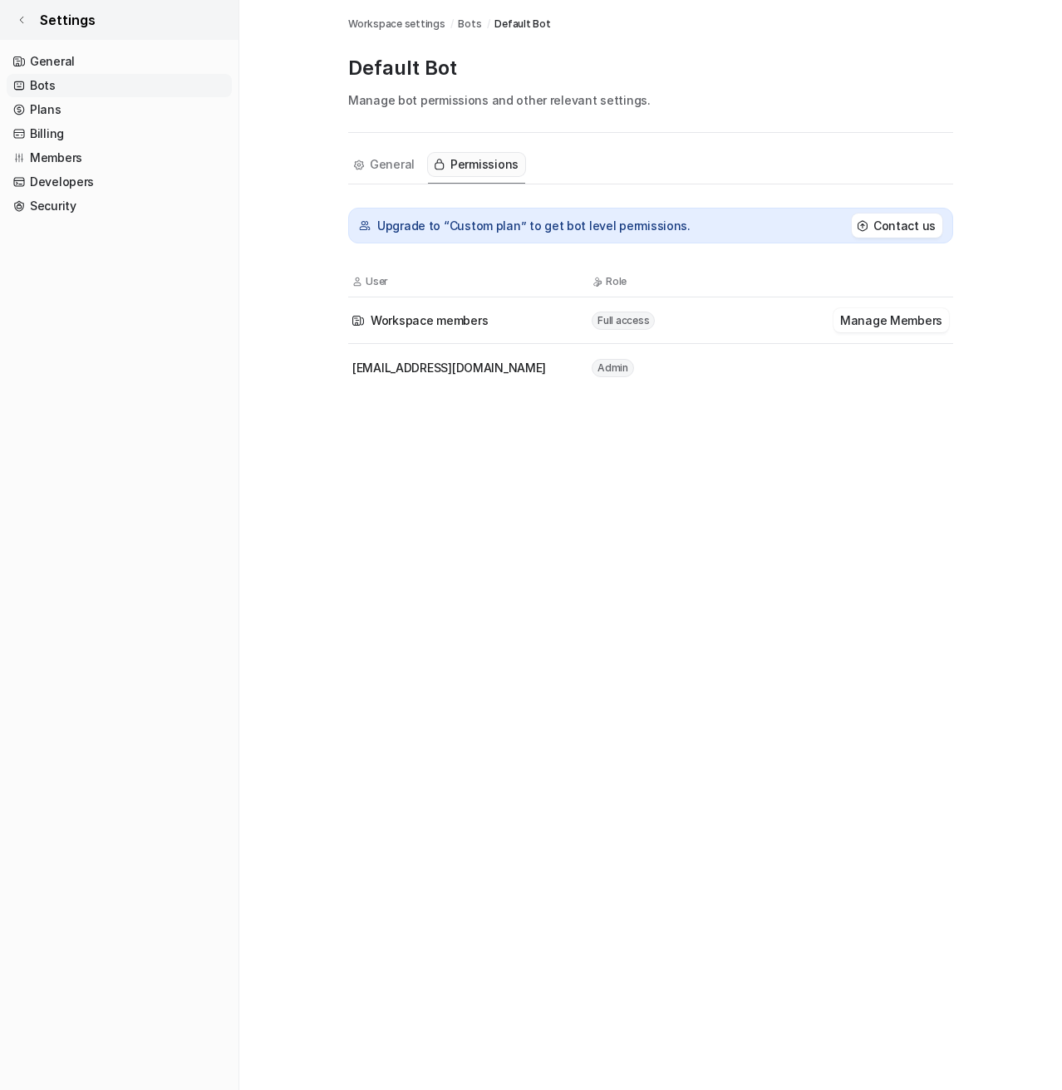
click at [14, 23] on link "Settings" at bounding box center [119, 20] width 238 height 40
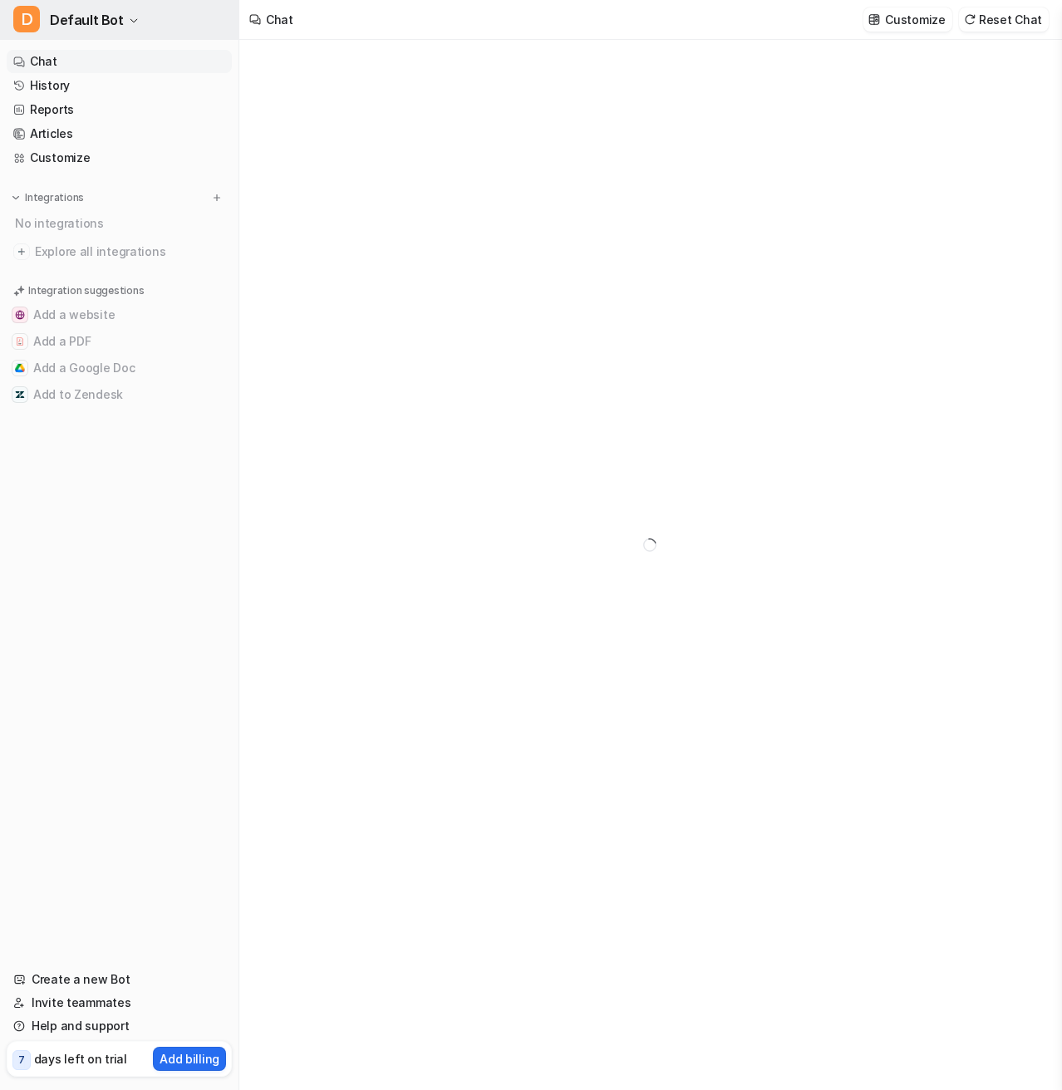
click at [101, 30] on span "Default Bot" at bounding box center [87, 19] width 74 height 23
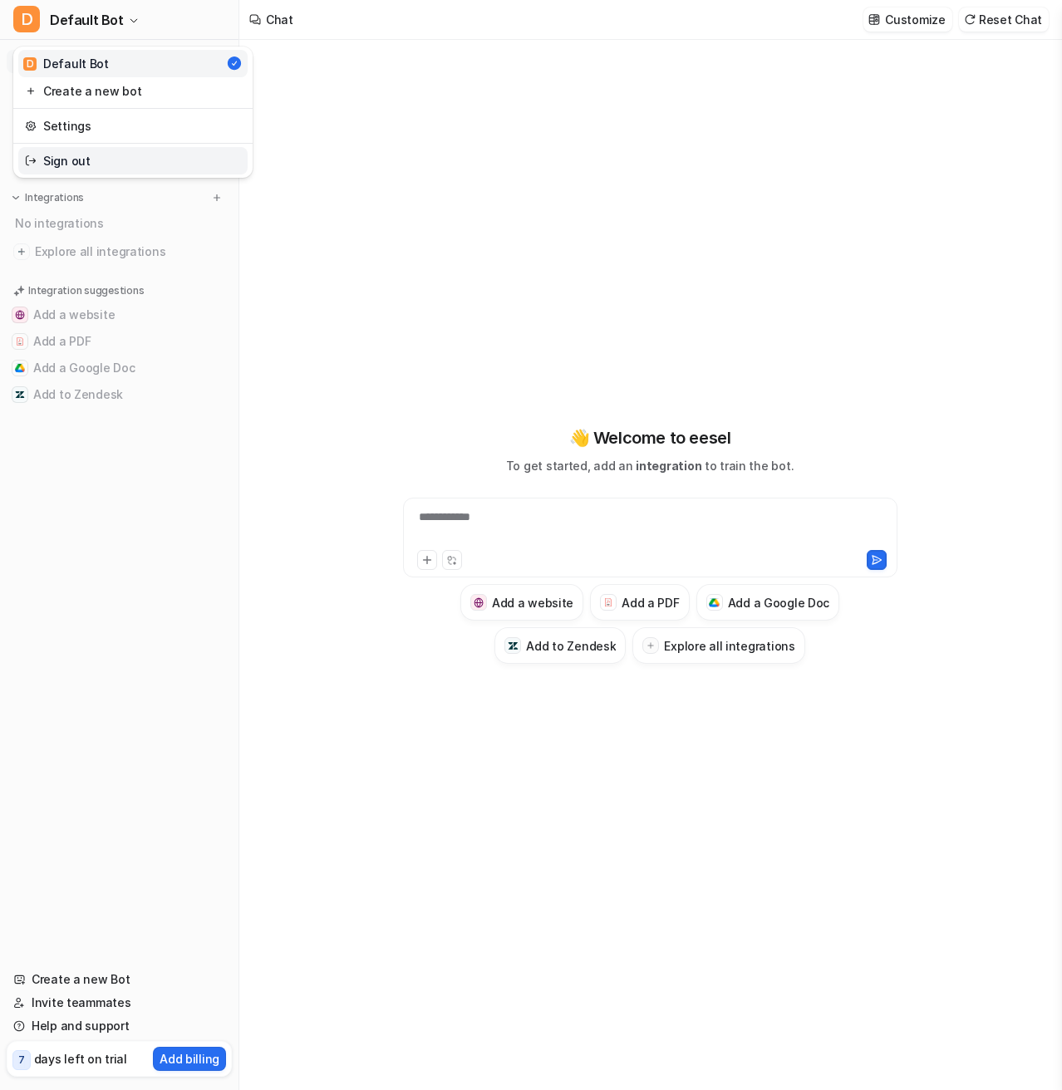
click at [76, 165] on link "Sign out" at bounding box center [132, 160] width 229 height 27
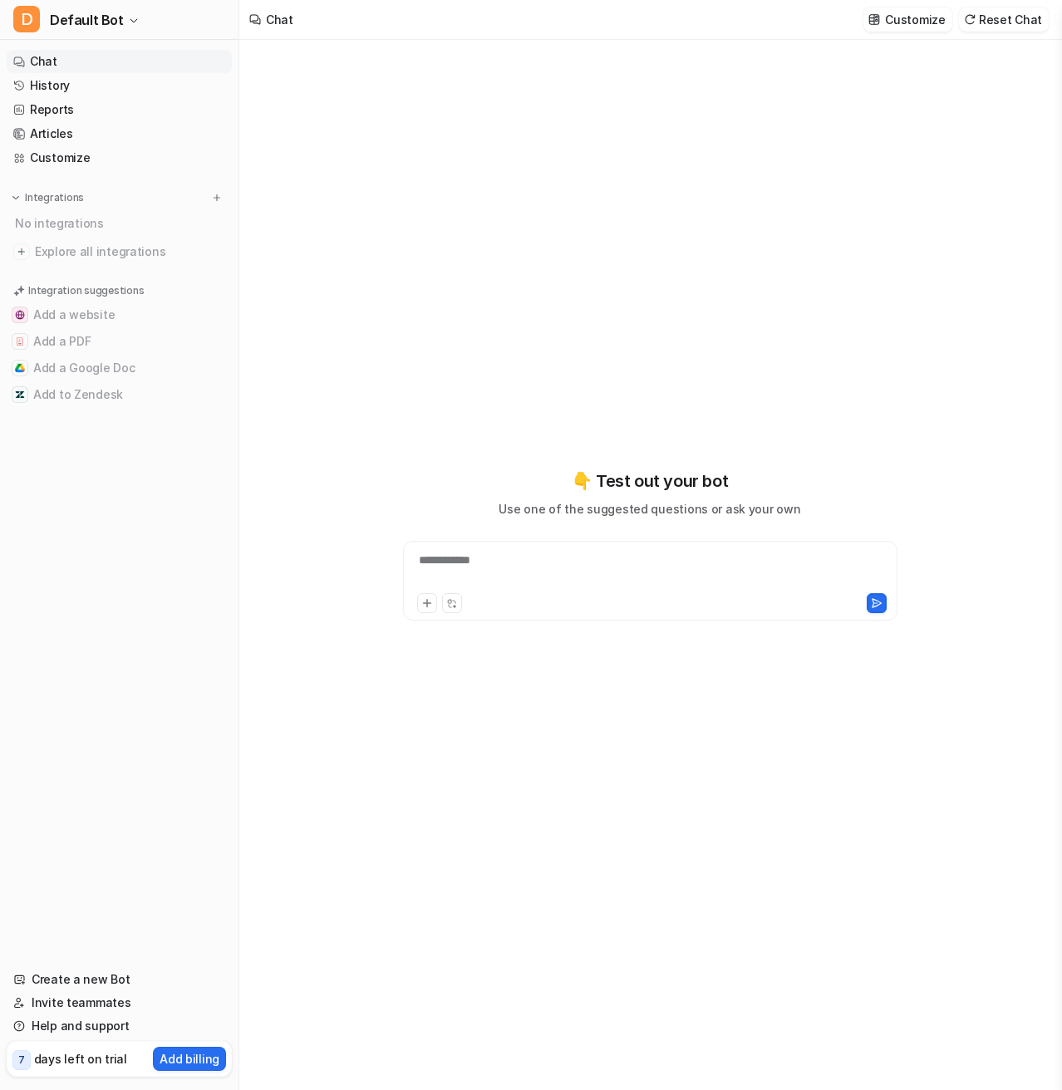
type textarea "**********"
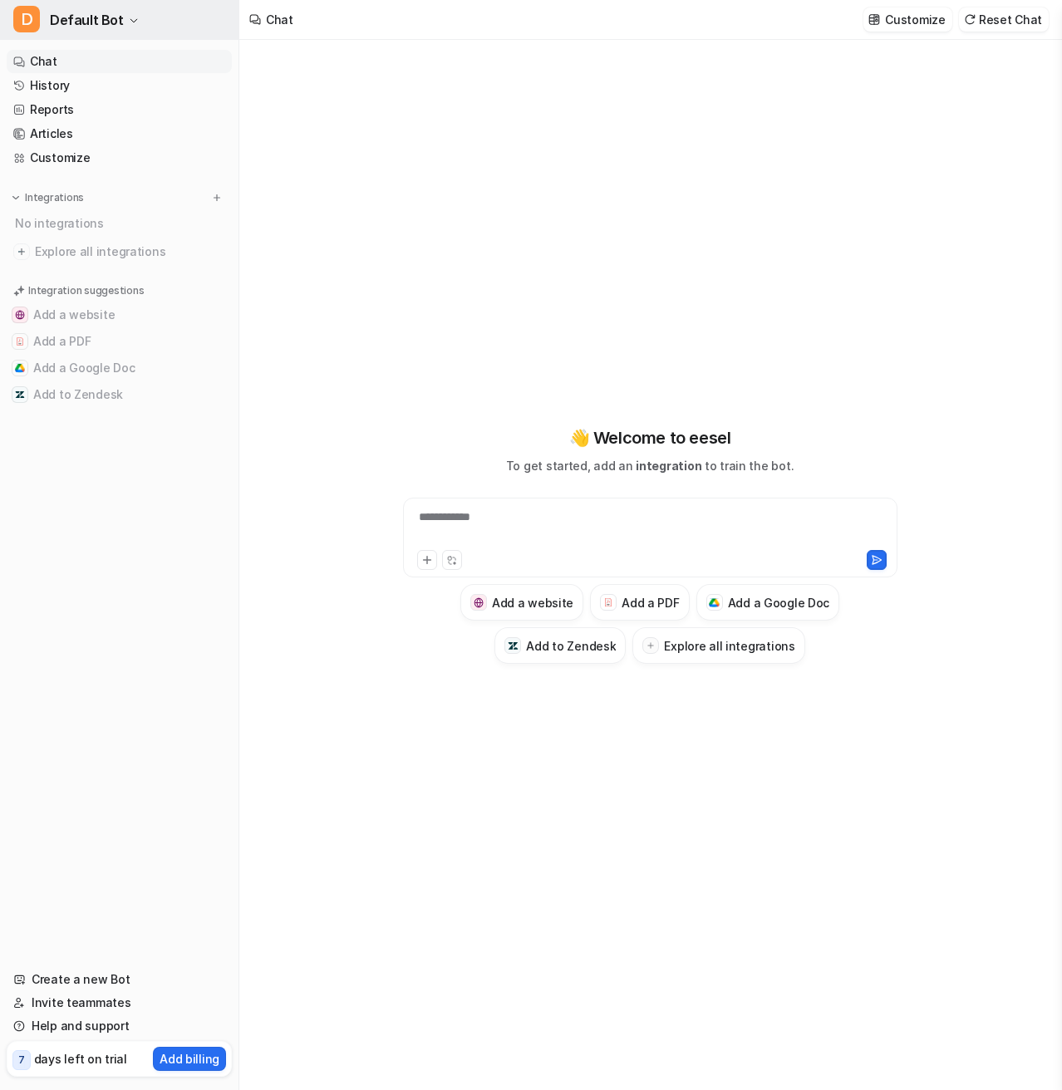
click at [115, 32] on button "D Default Bot" at bounding box center [119, 20] width 238 height 40
click at [84, 587] on div "D Default Bot D Default Bot Create a new bot Settings Sign out Chat History Rep…" at bounding box center [119, 545] width 239 height 1090
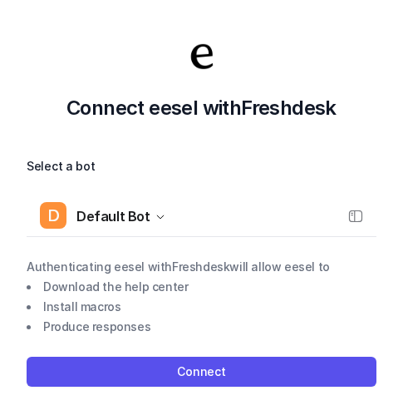
scroll to position [12, 0]
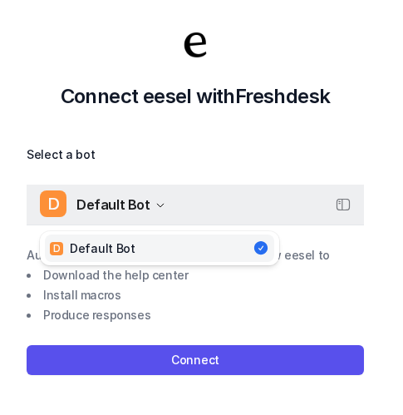
click at [139, 206] on span "Default Bot" at bounding box center [113, 204] width 74 height 23
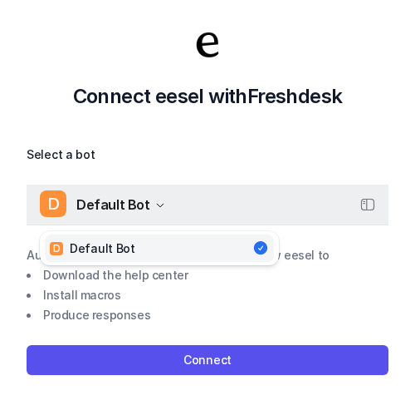
click at [139, 206] on span "Default Bot" at bounding box center [113, 204] width 74 height 23
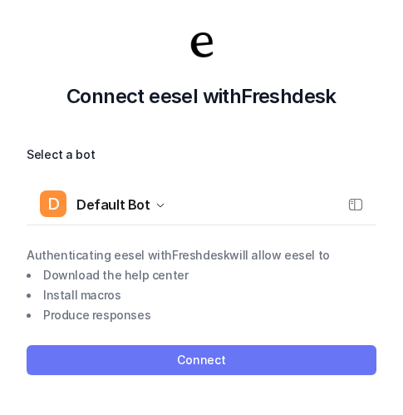
click at [204, 354] on button "Connect" at bounding box center [202, 360] width 350 height 30
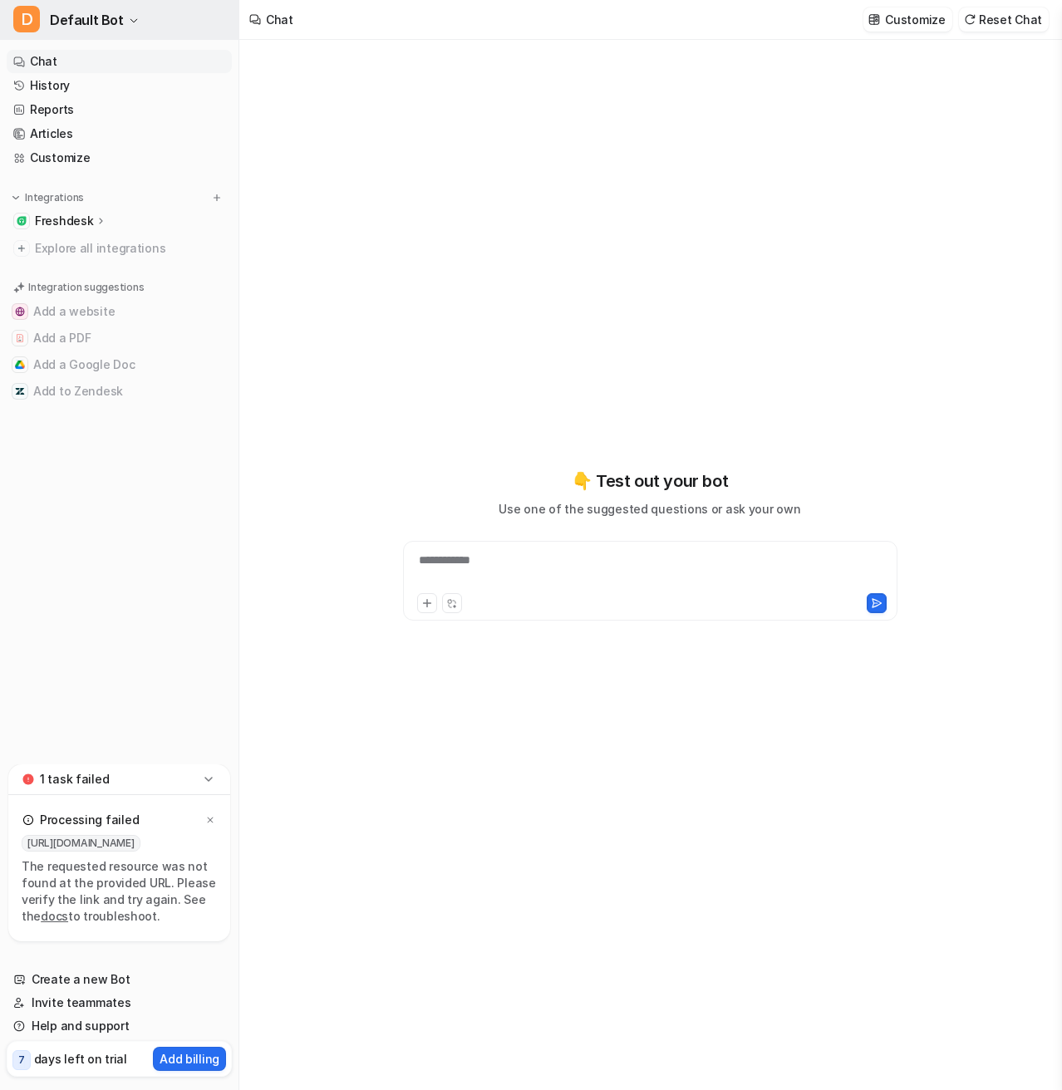
click at [112, 26] on span "Default Bot" at bounding box center [87, 19] width 74 height 23
click at [78, 135] on link "Settings" at bounding box center [132, 125] width 229 height 27
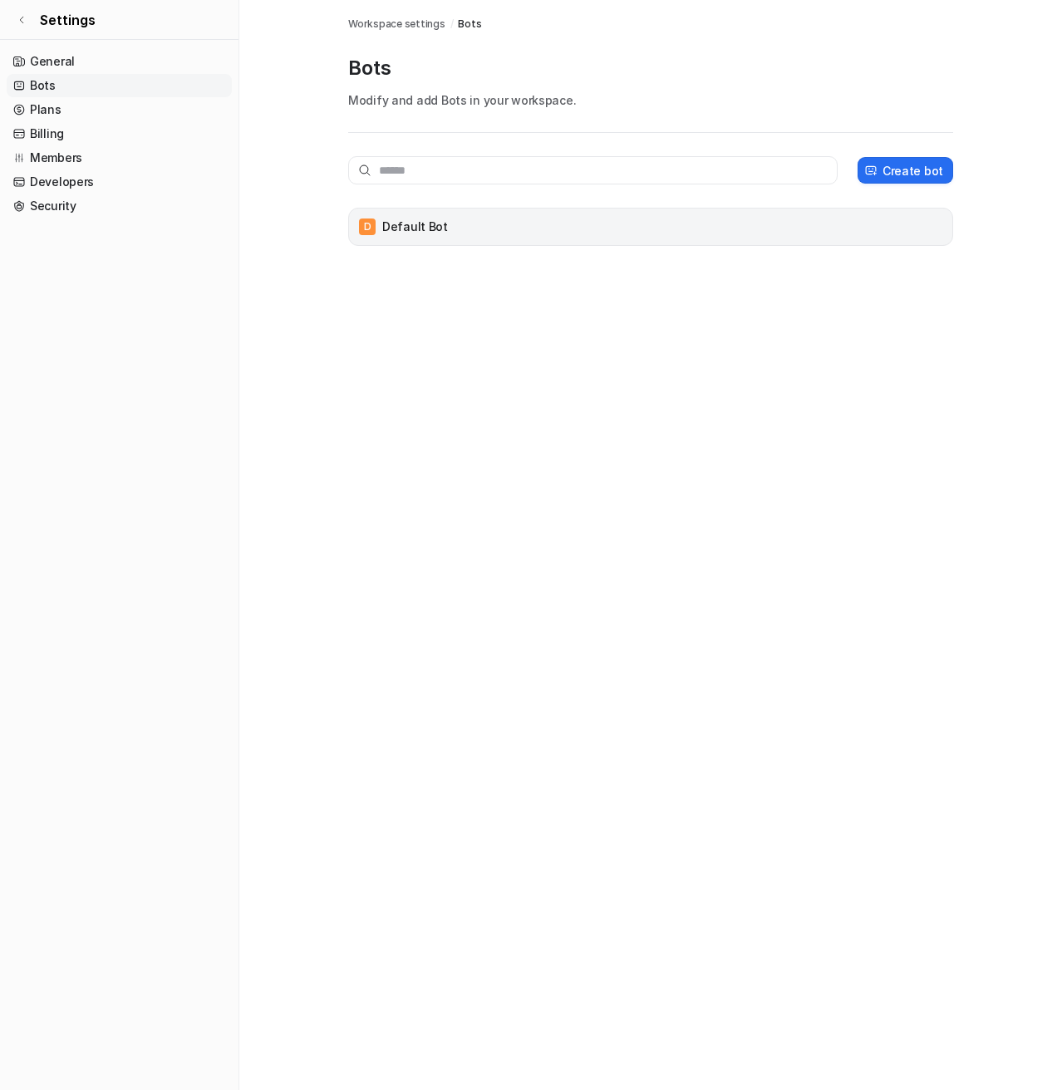
click at [569, 229] on div "D Default Bot" at bounding box center [651, 226] width 590 height 23
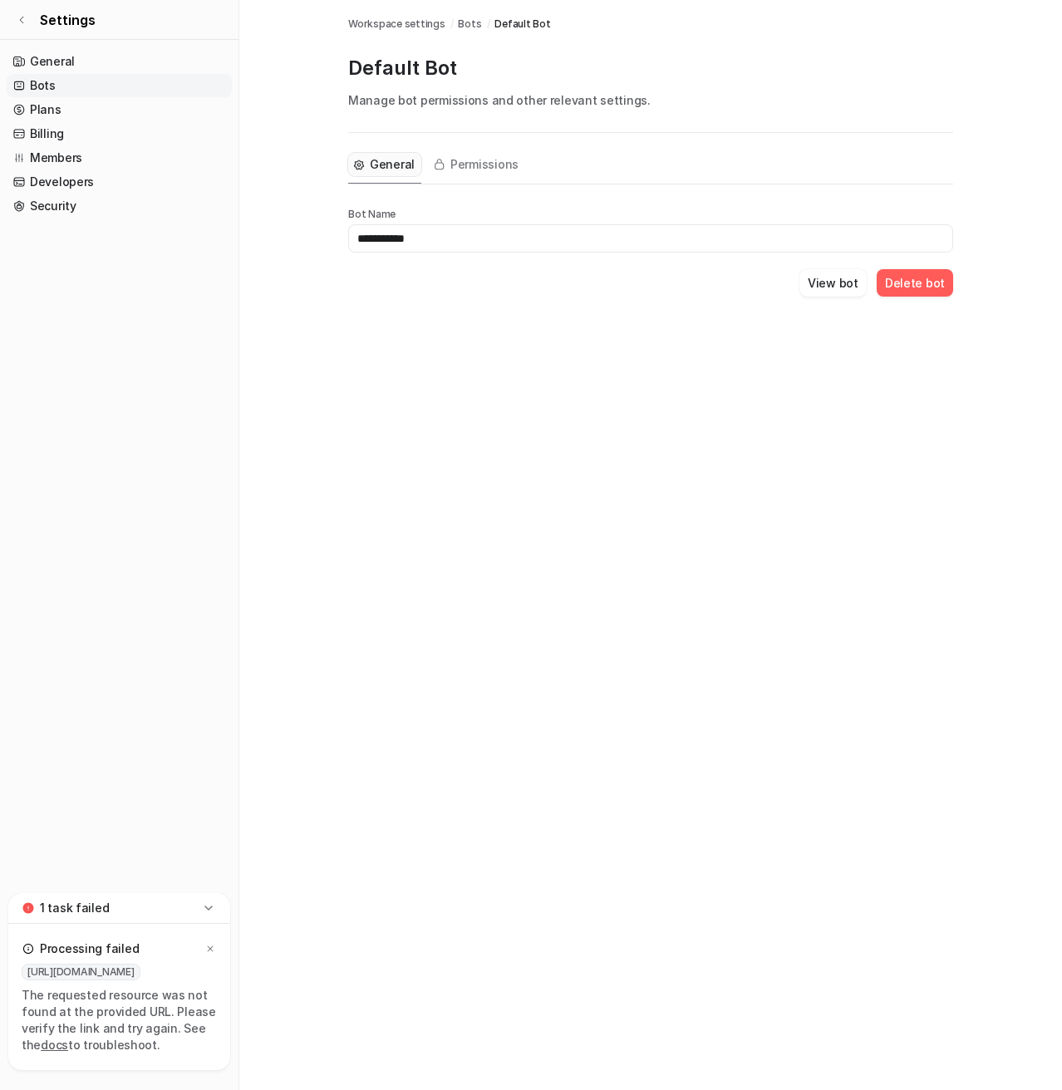
click at [396, 224] on input "**********" at bounding box center [650, 238] width 605 height 28
click at [478, 164] on span "Permissions" at bounding box center [484, 164] width 68 height 17
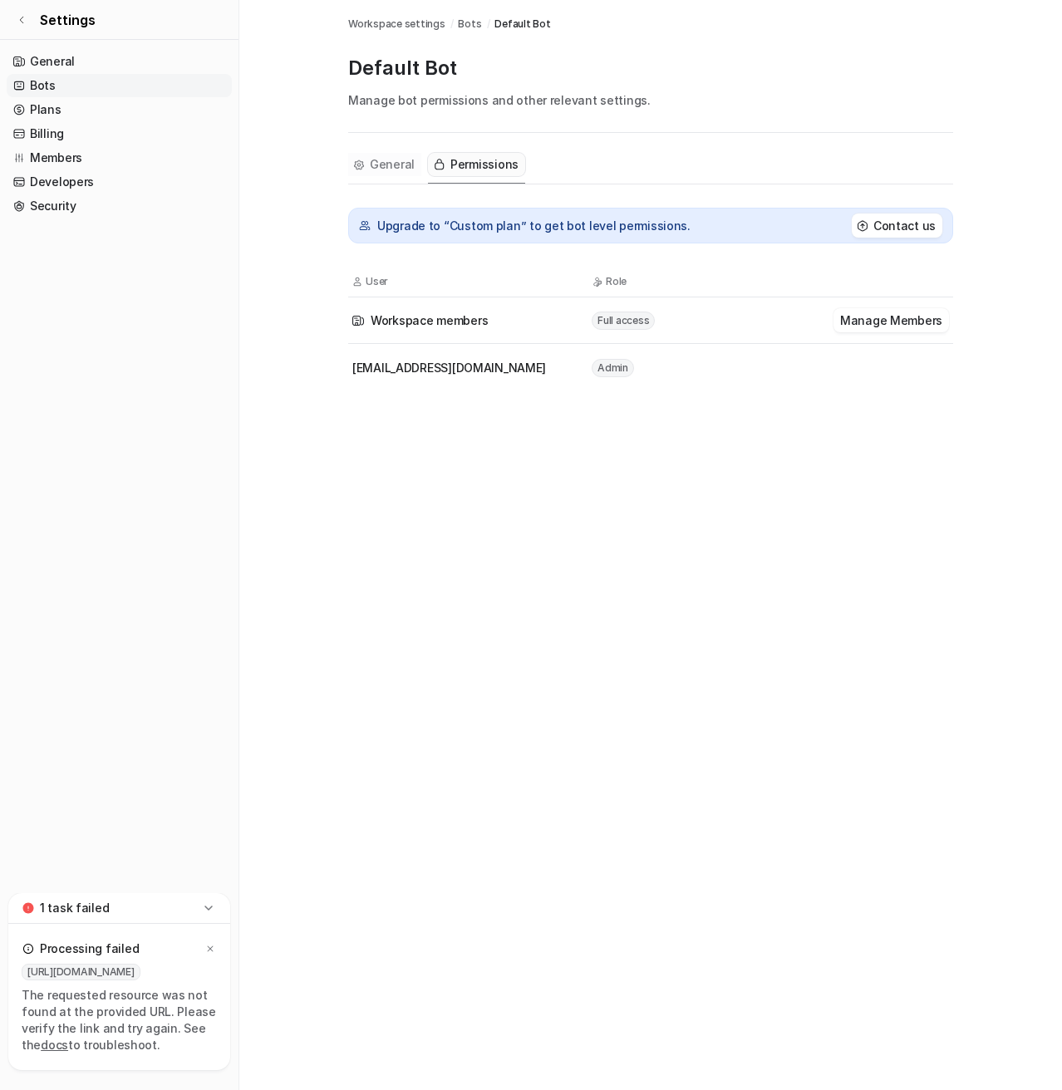
click at [374, 165] on span "General" at bounding box center [392, 164] width 45 height 17
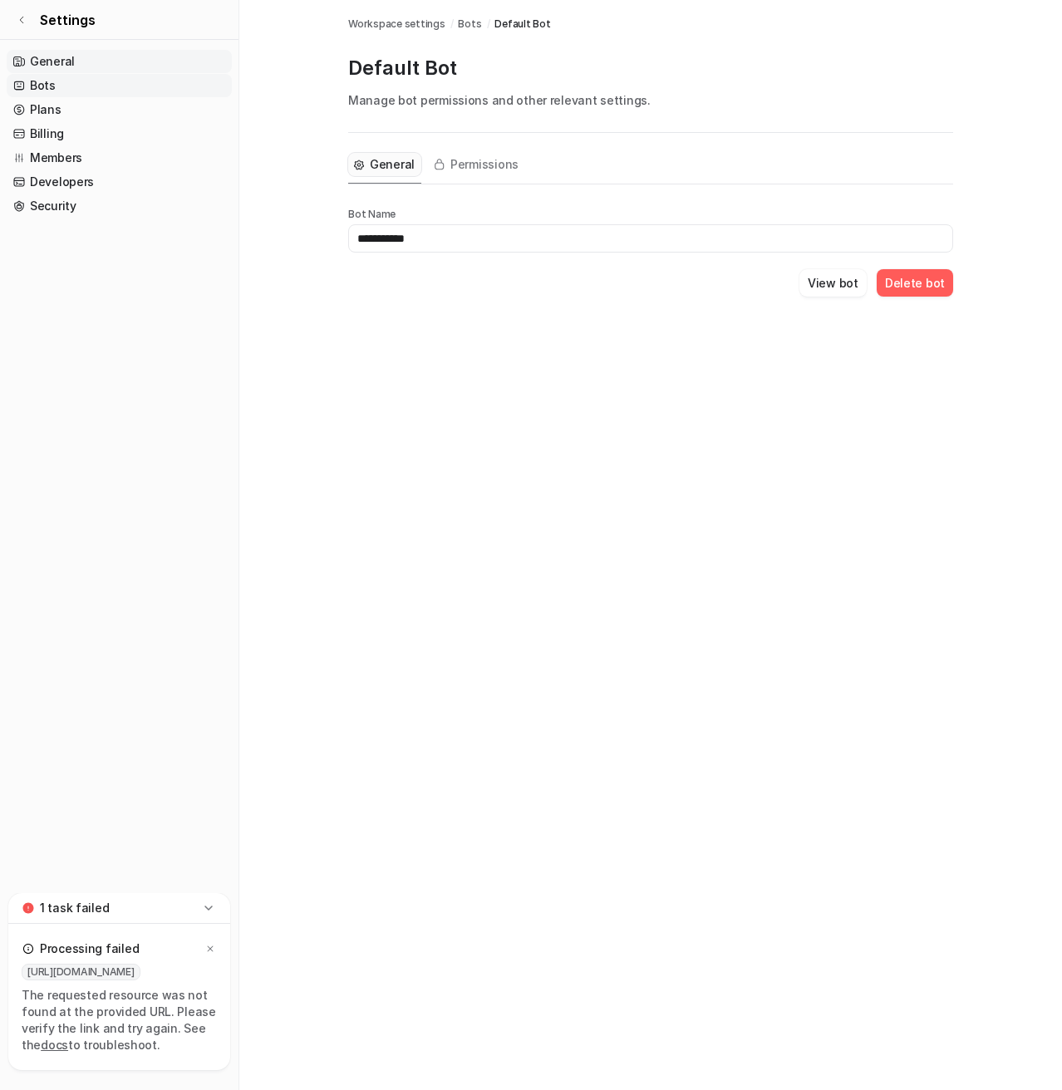
click at [43, 56] on link "General" at bounding box center [119, 61] width 225 height 23
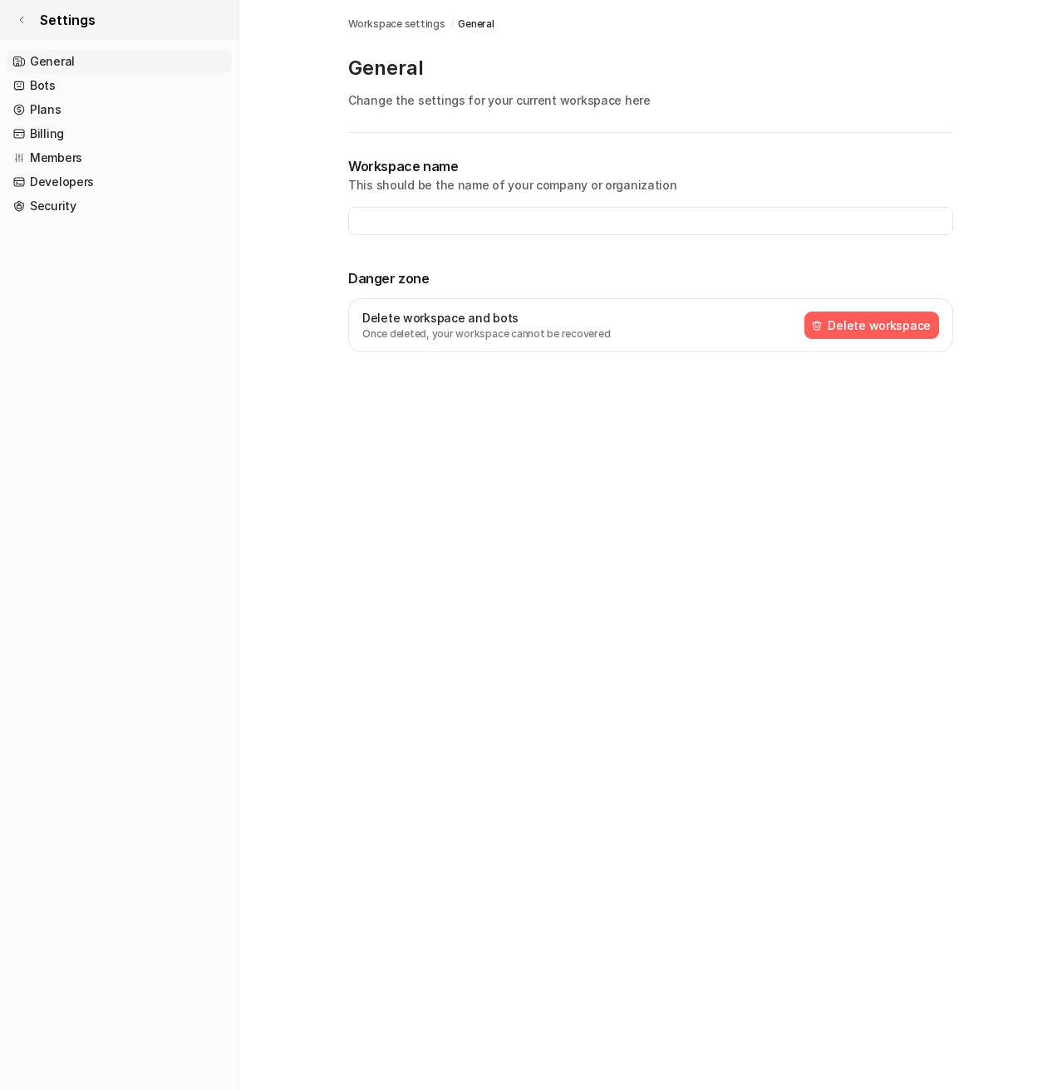
type input "**********"
click at [21, 20] on icon at bounding box center [22, 20] width 10 height 10
